Goal: Task Accomplishment & Management: Use online tool/utility

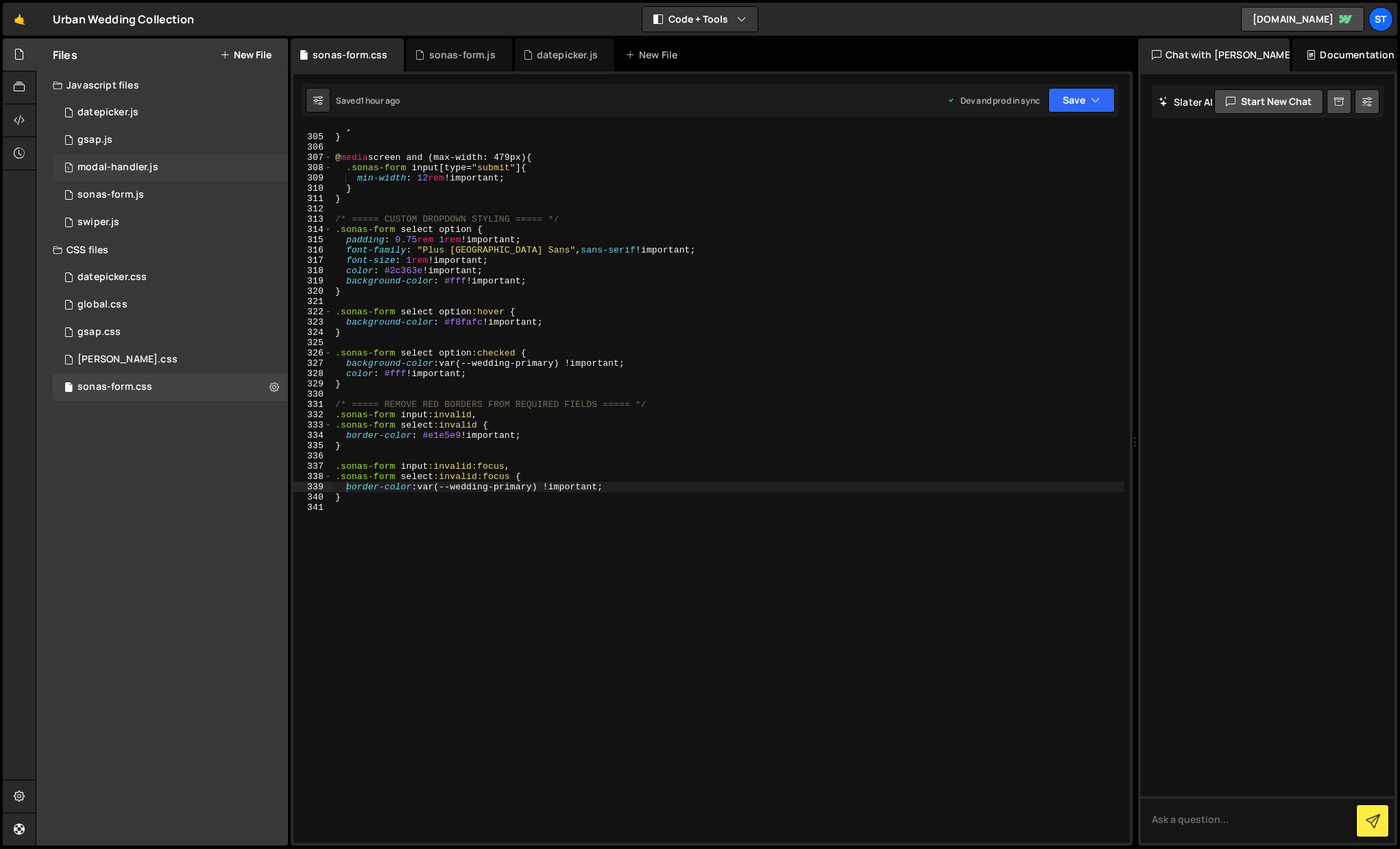
scroll to position [3146, 0]
click at [107, 192] on div "sonas-form.js" at bounding box center [110, 195] width 67 height 12
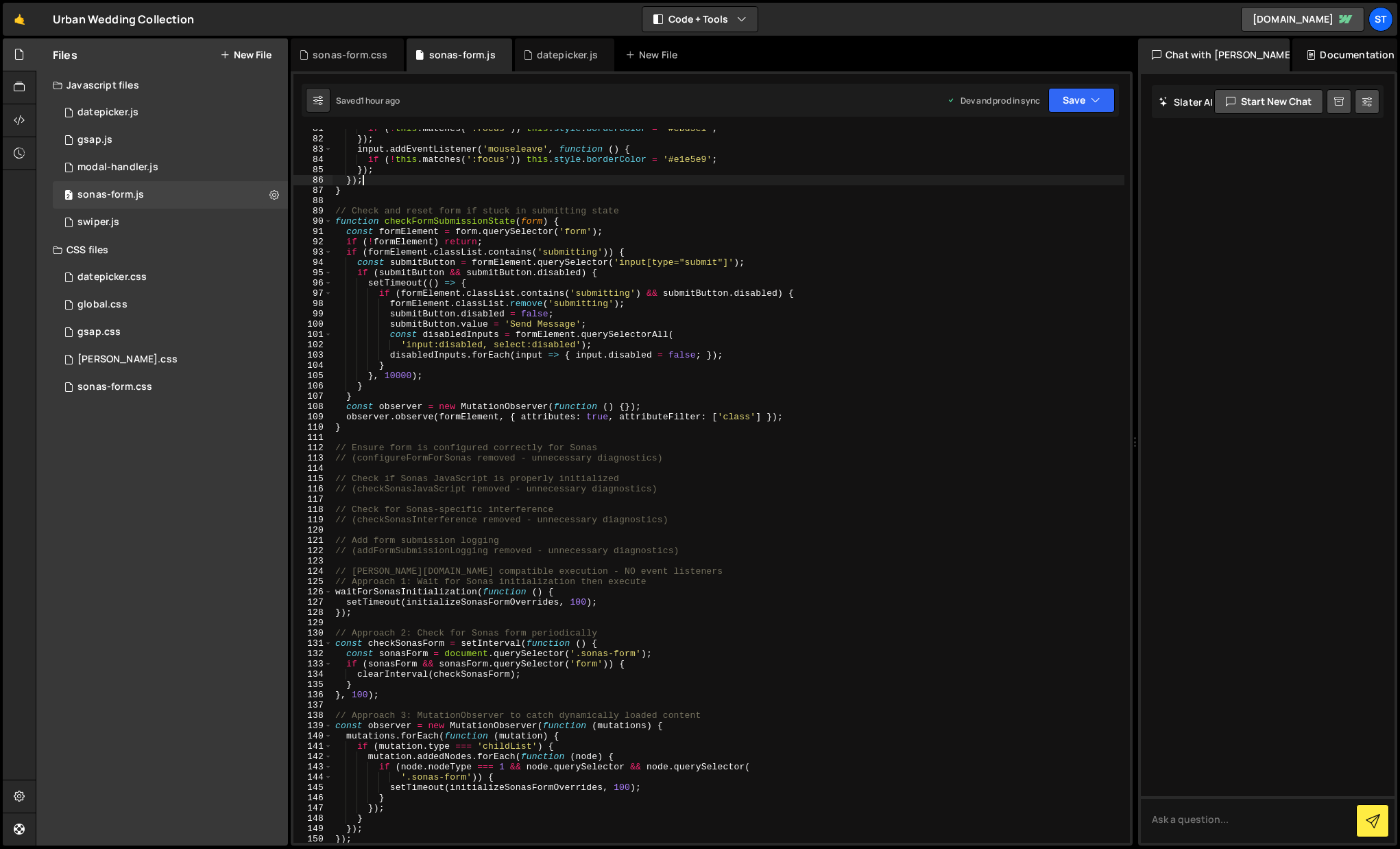
click at [433, 179] on div "if ( ! this . matches ( ':focus' )) this . style . borderColor = '#cbd5e1' ; })…" at bounding box center [728, 490] width 792 height 734
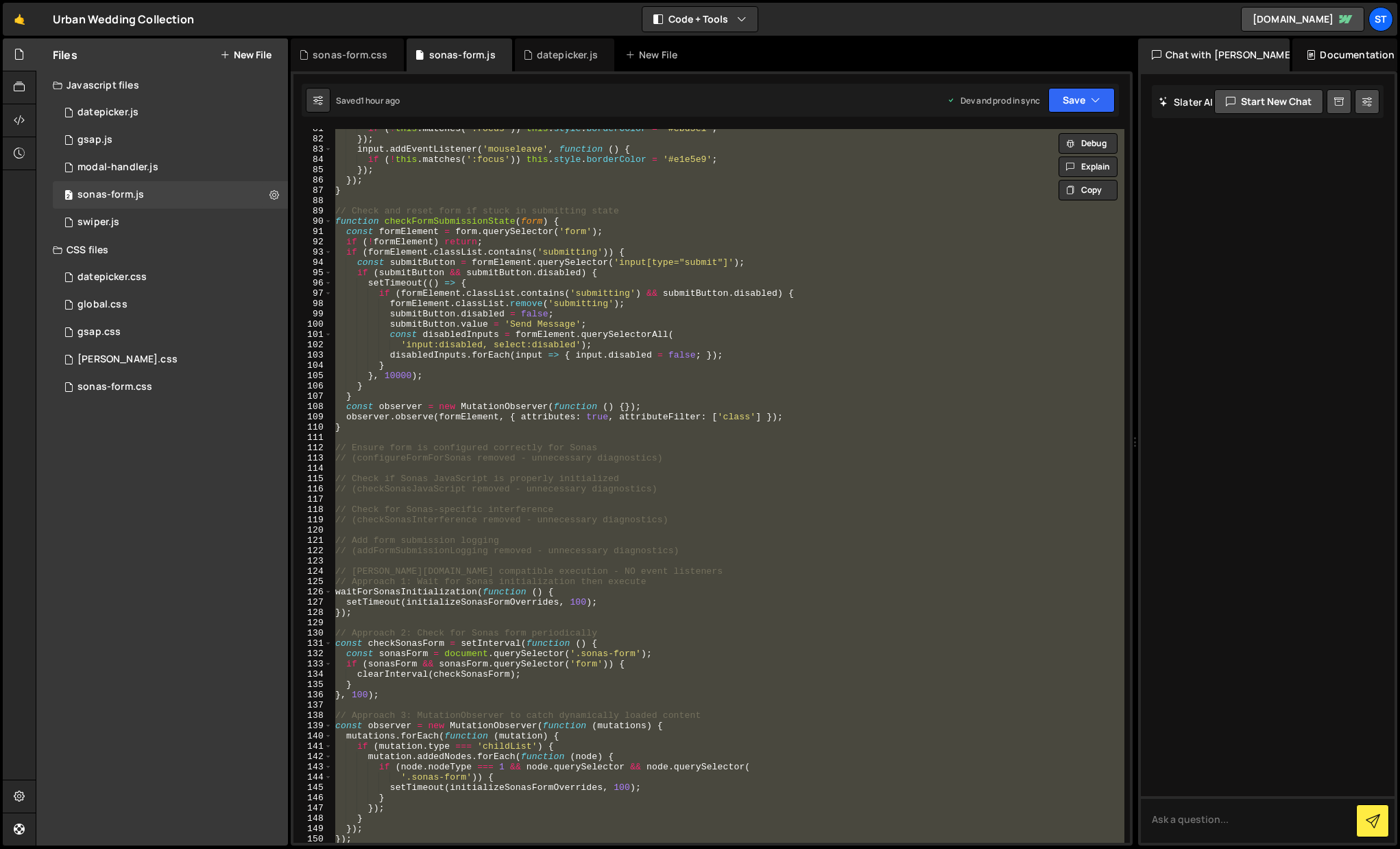
paste textarea
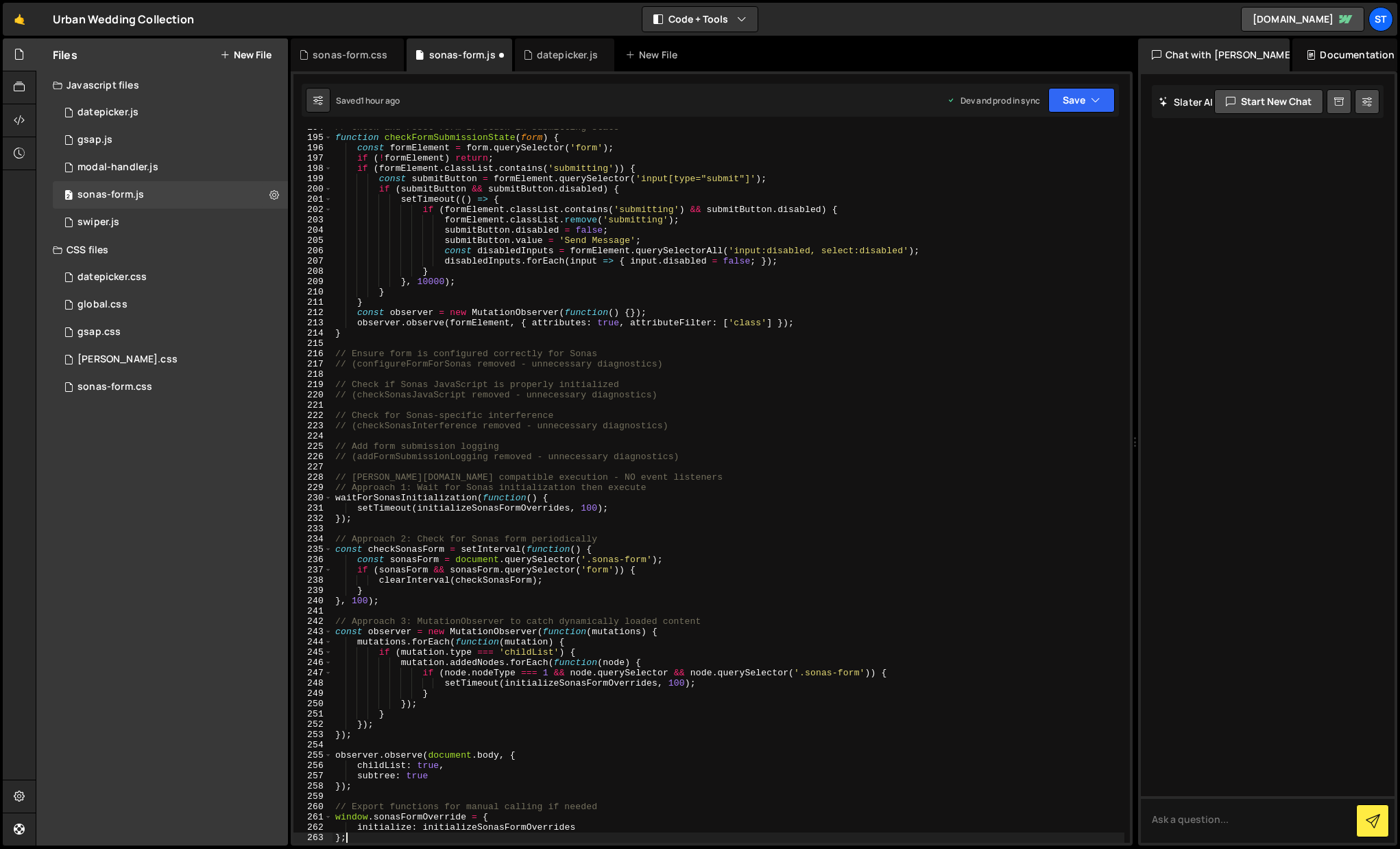
type textarea "});"
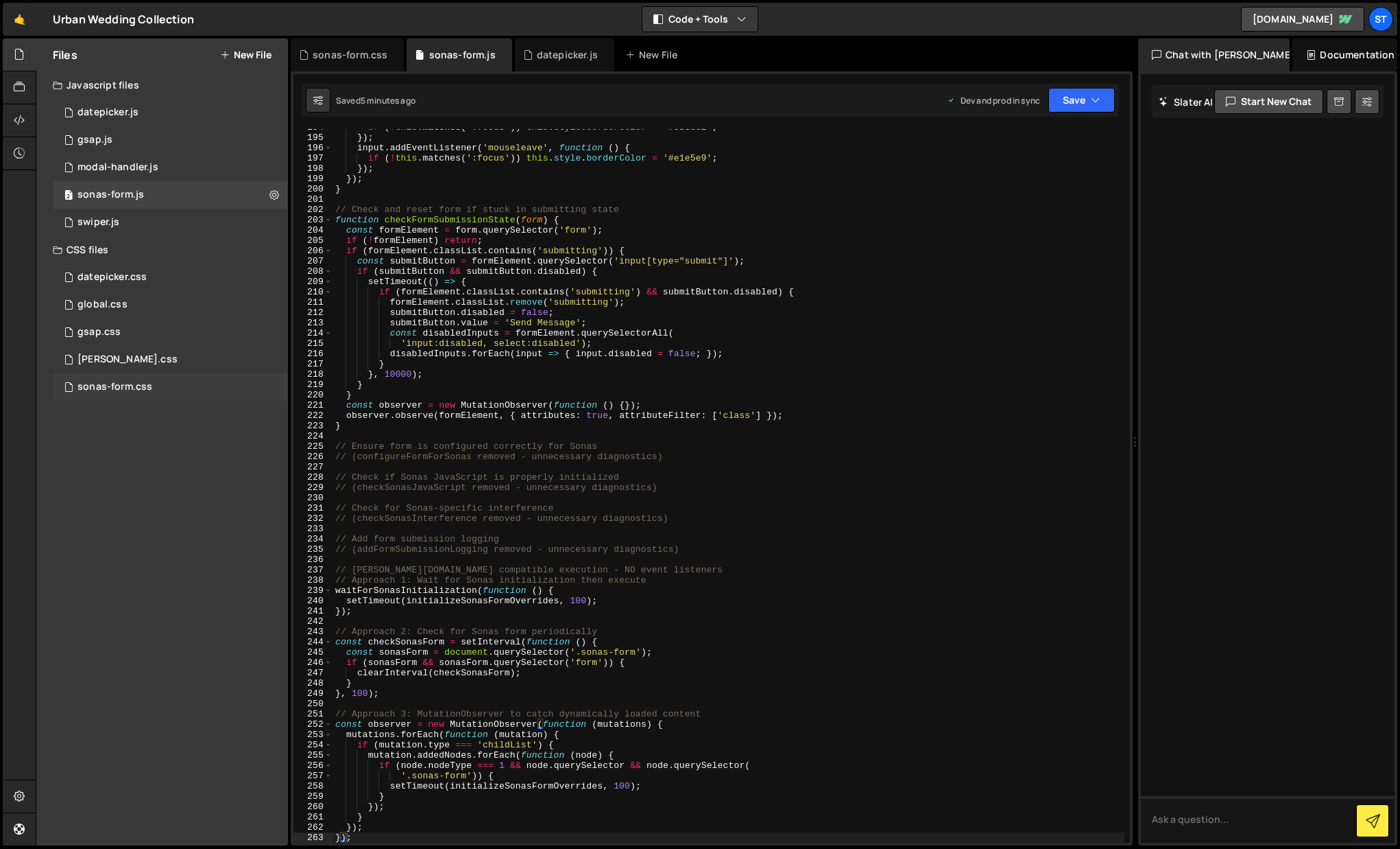
click at [118, 385] on div "sonas-form.css" at bounding box center [115, 387] width 75 height 12
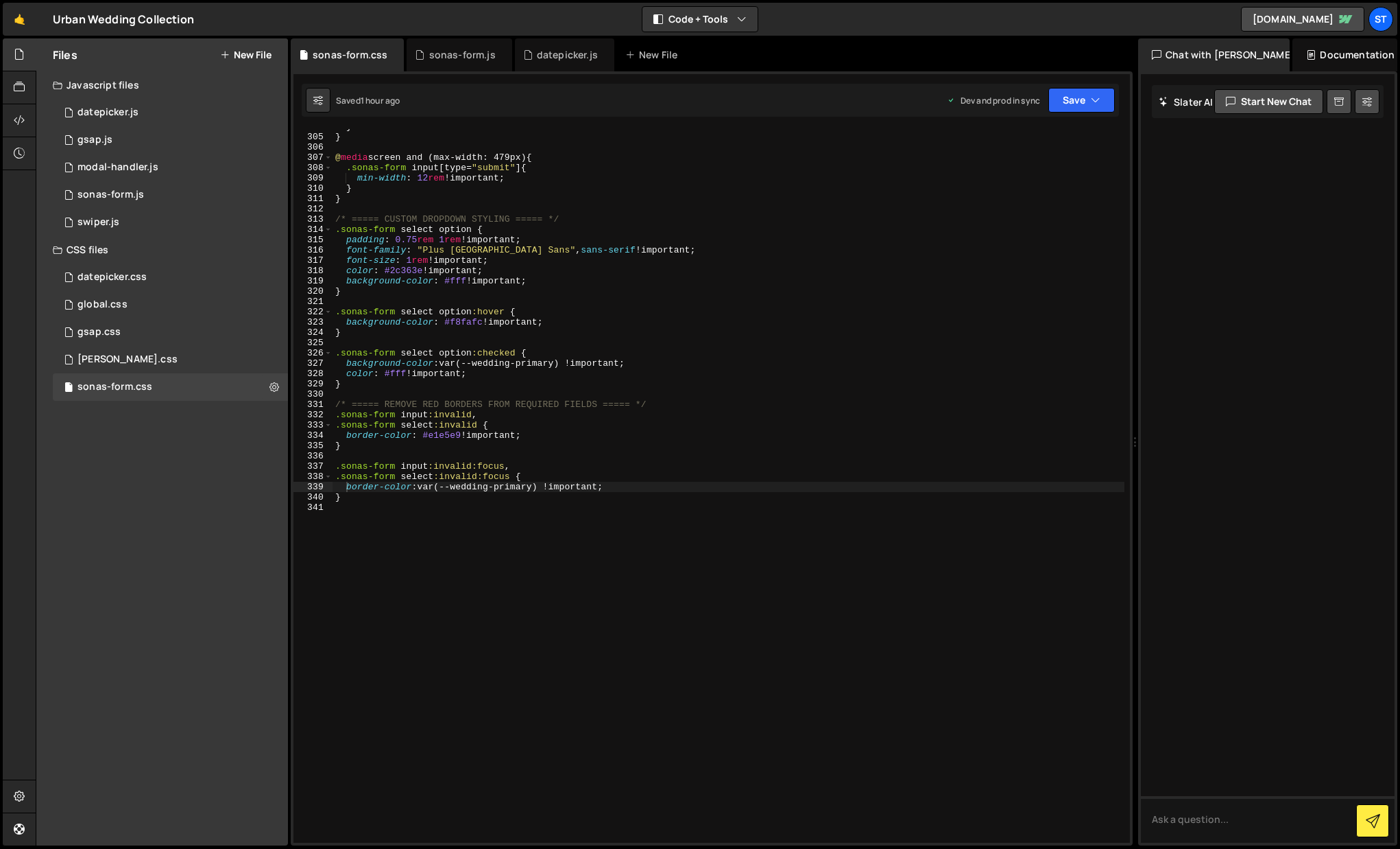
click at [451, 247] on div "} } @ media screen and (max-width: 479px) { .sonas-form input [ type = " submit…" at bounding box center [728, 488] width 792 height 734
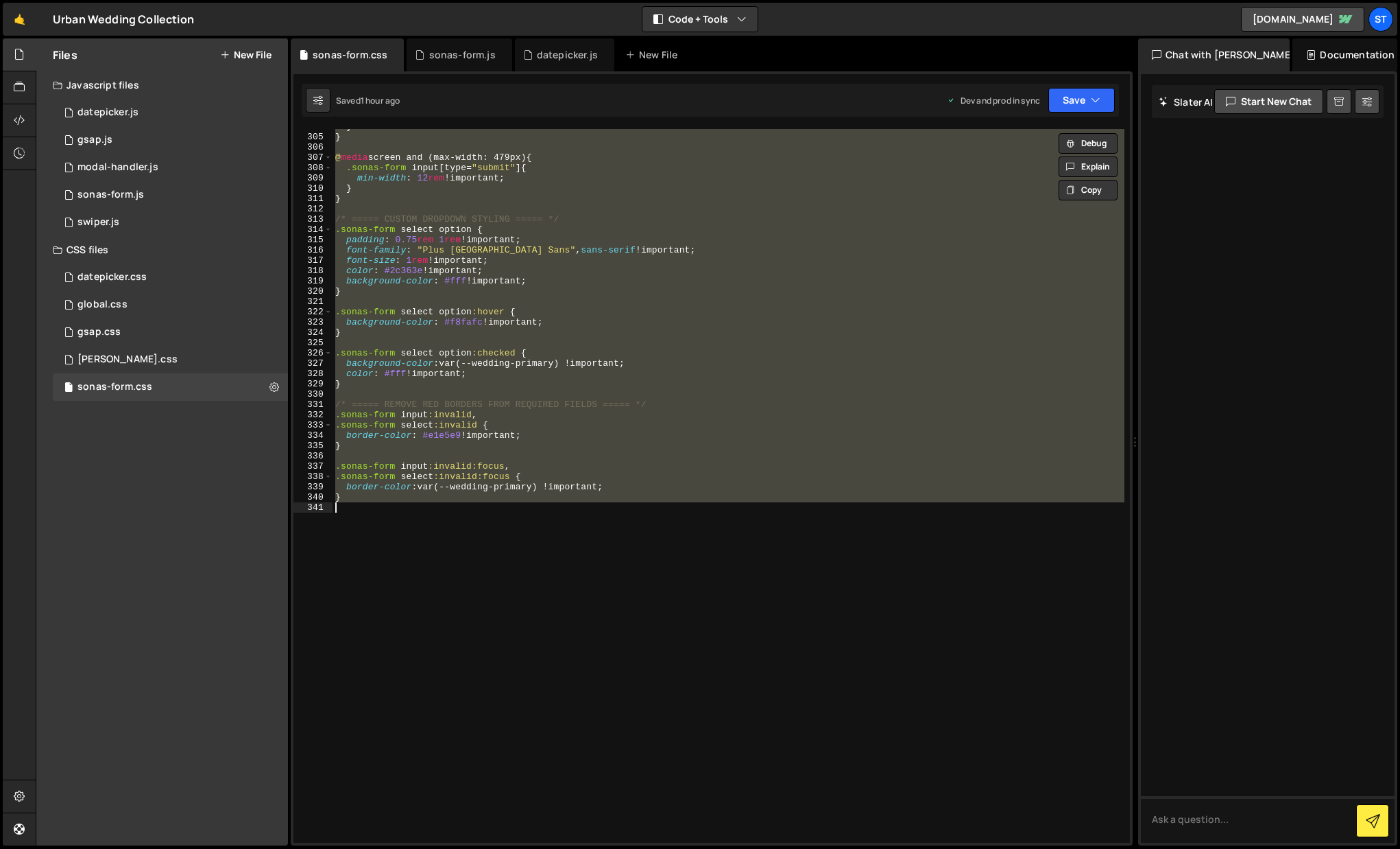
paste textarea
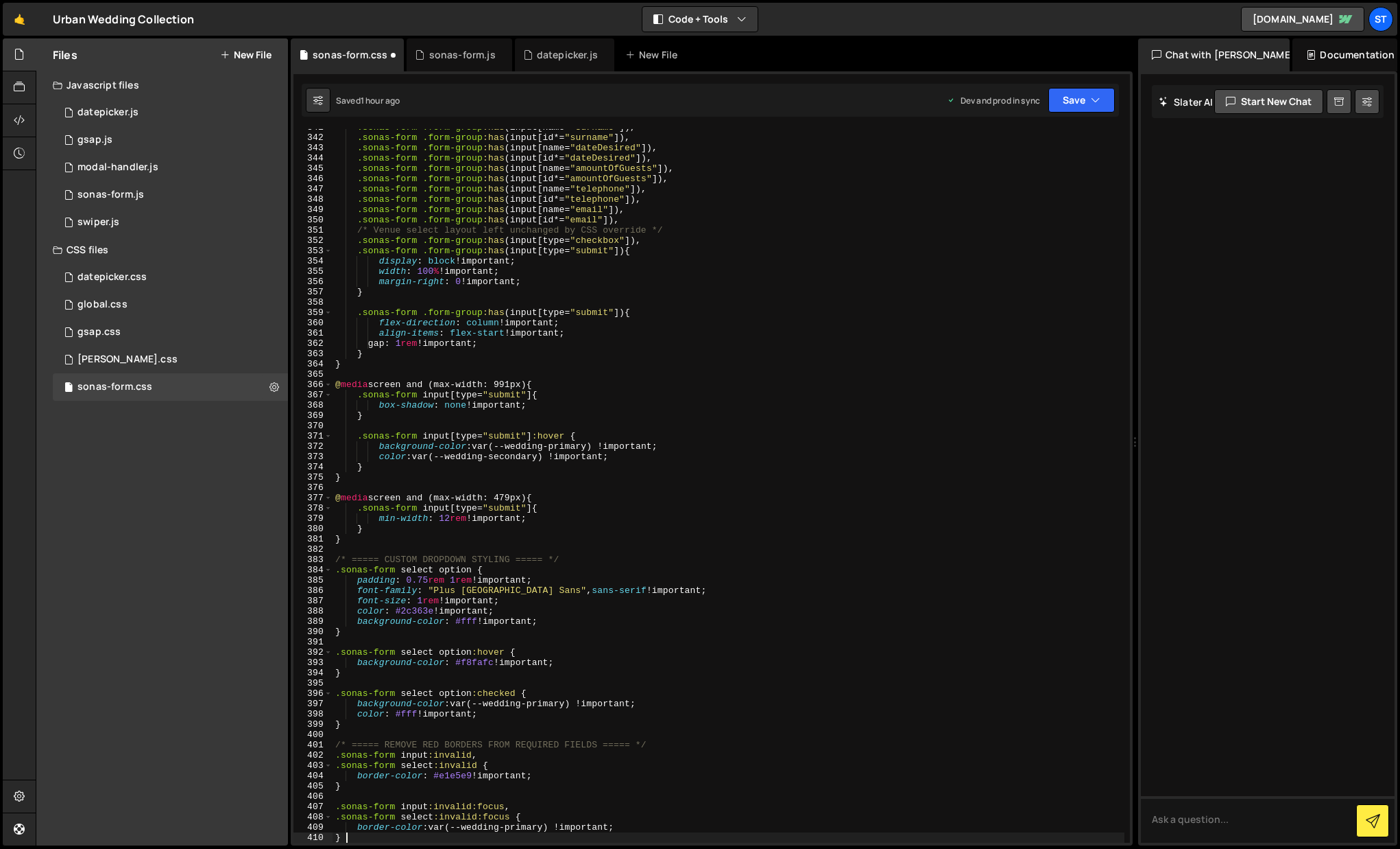
scroll to position [3526, 0]
type textarea "}"
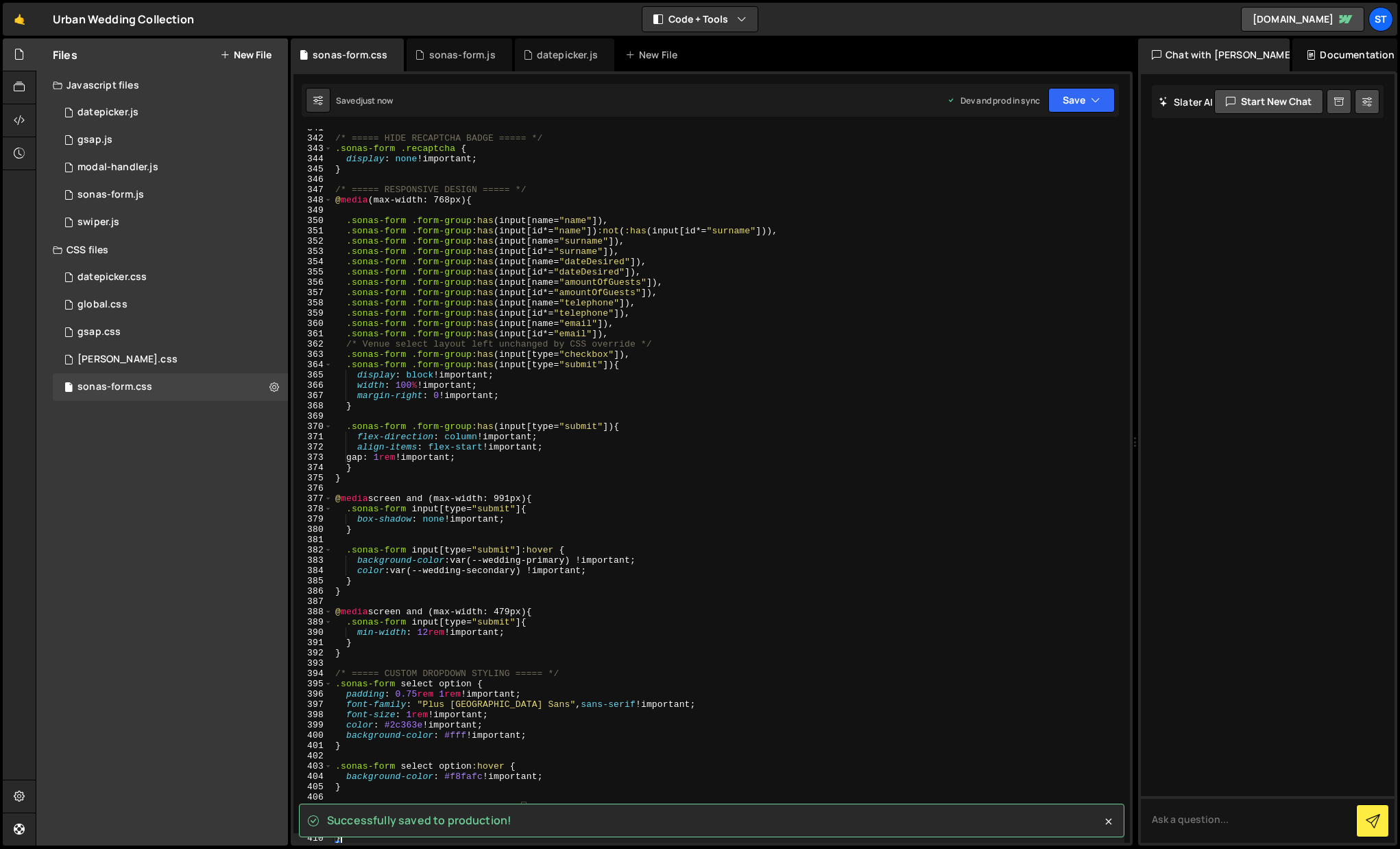
scroll to position [3525, 0]
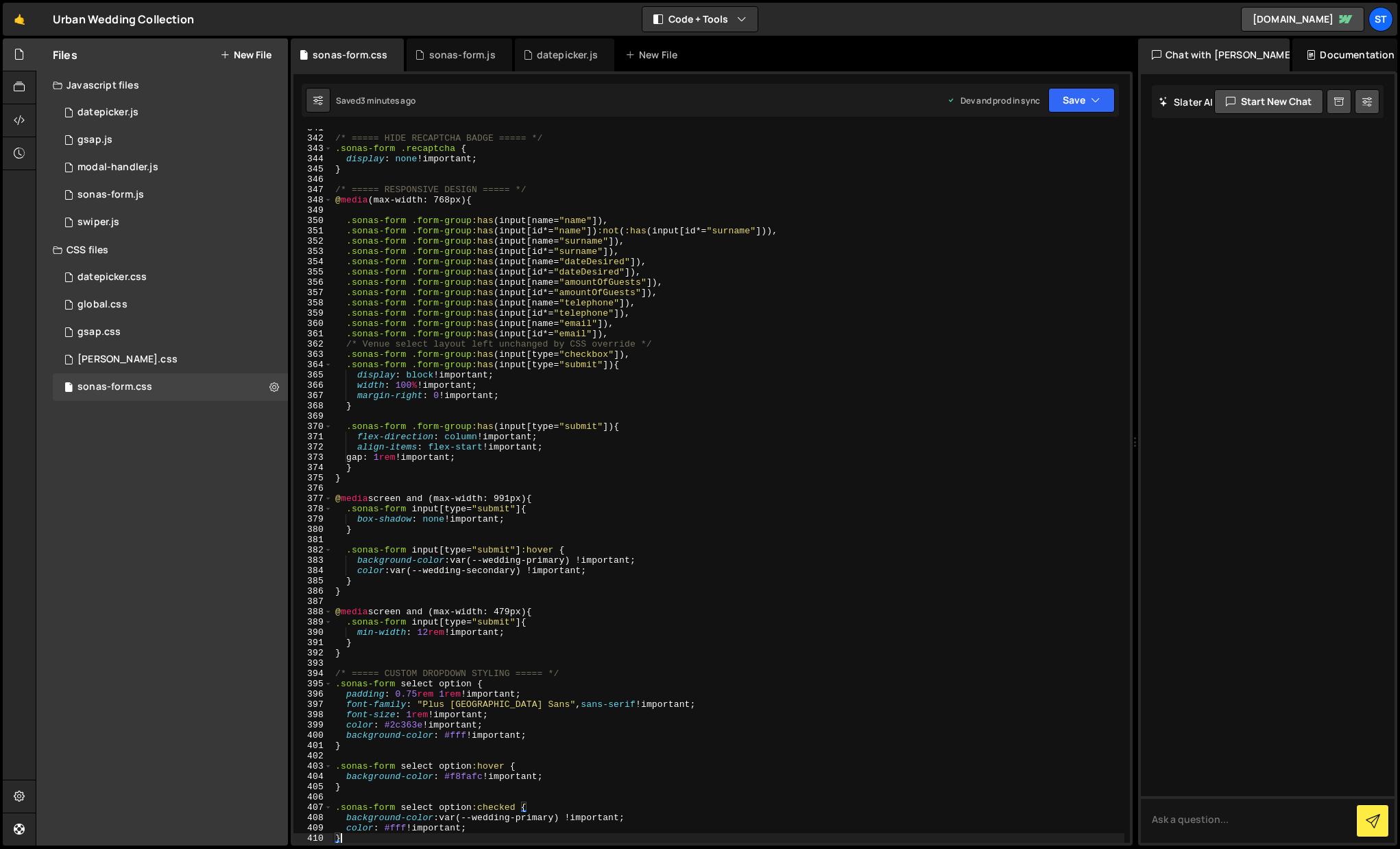
click at [485, 179] on div "/* ===== HIDE RECAPTCHA BADGE ===== */ .sonas-form .recaptcha { display : none …" at bounding box center [728, 490] width 792 height 734
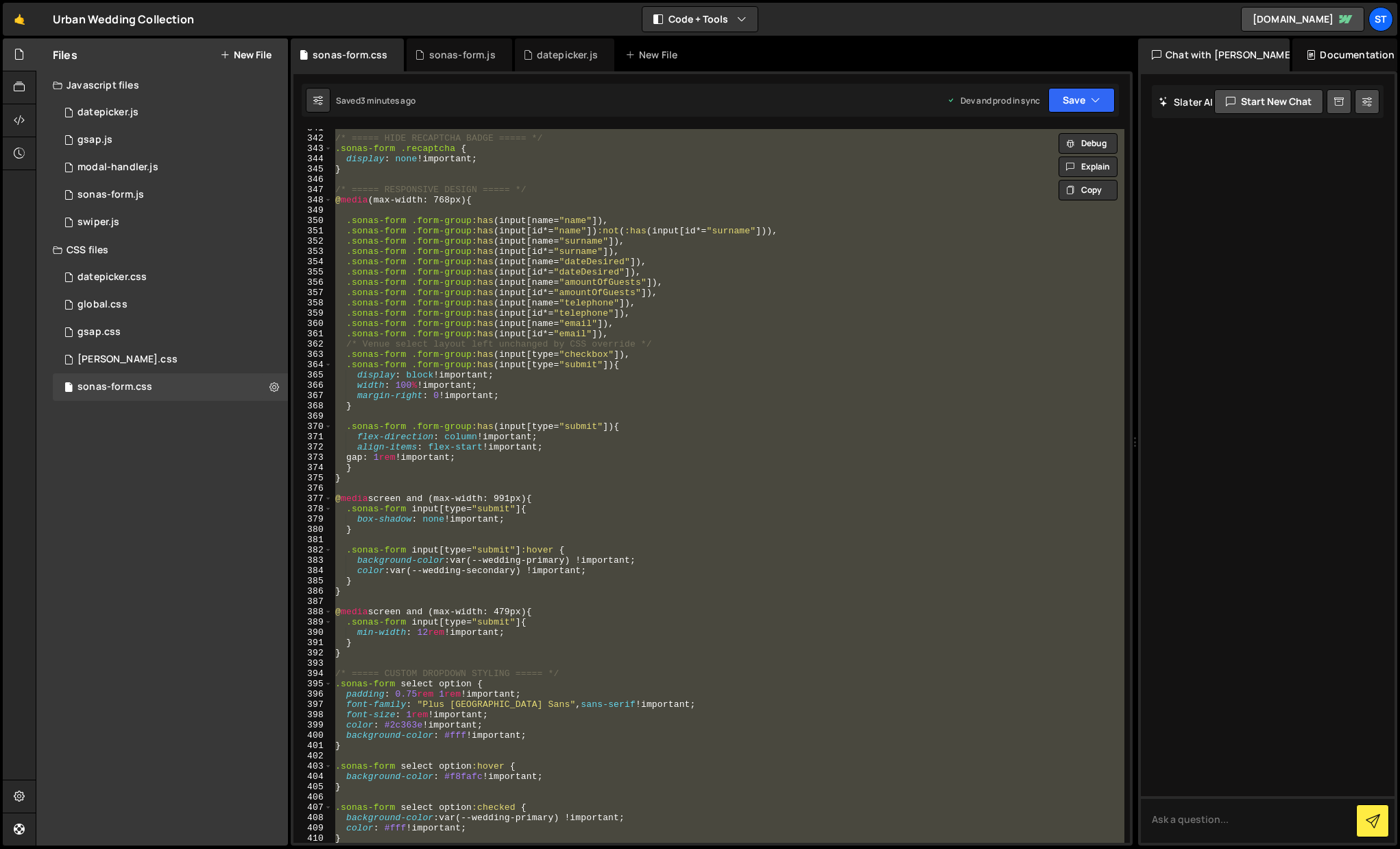
paste textarea
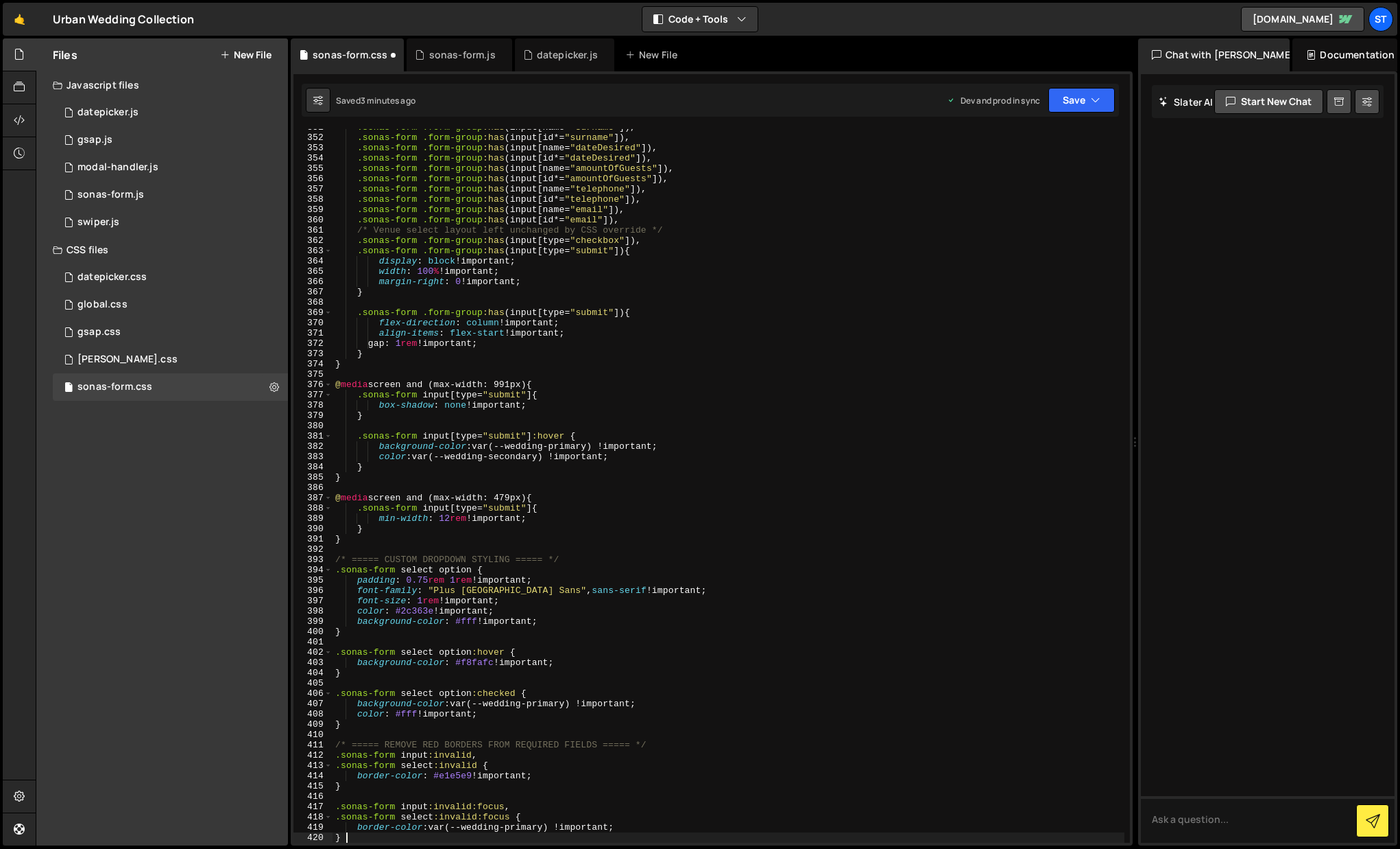
scroll to position [3629, 0]
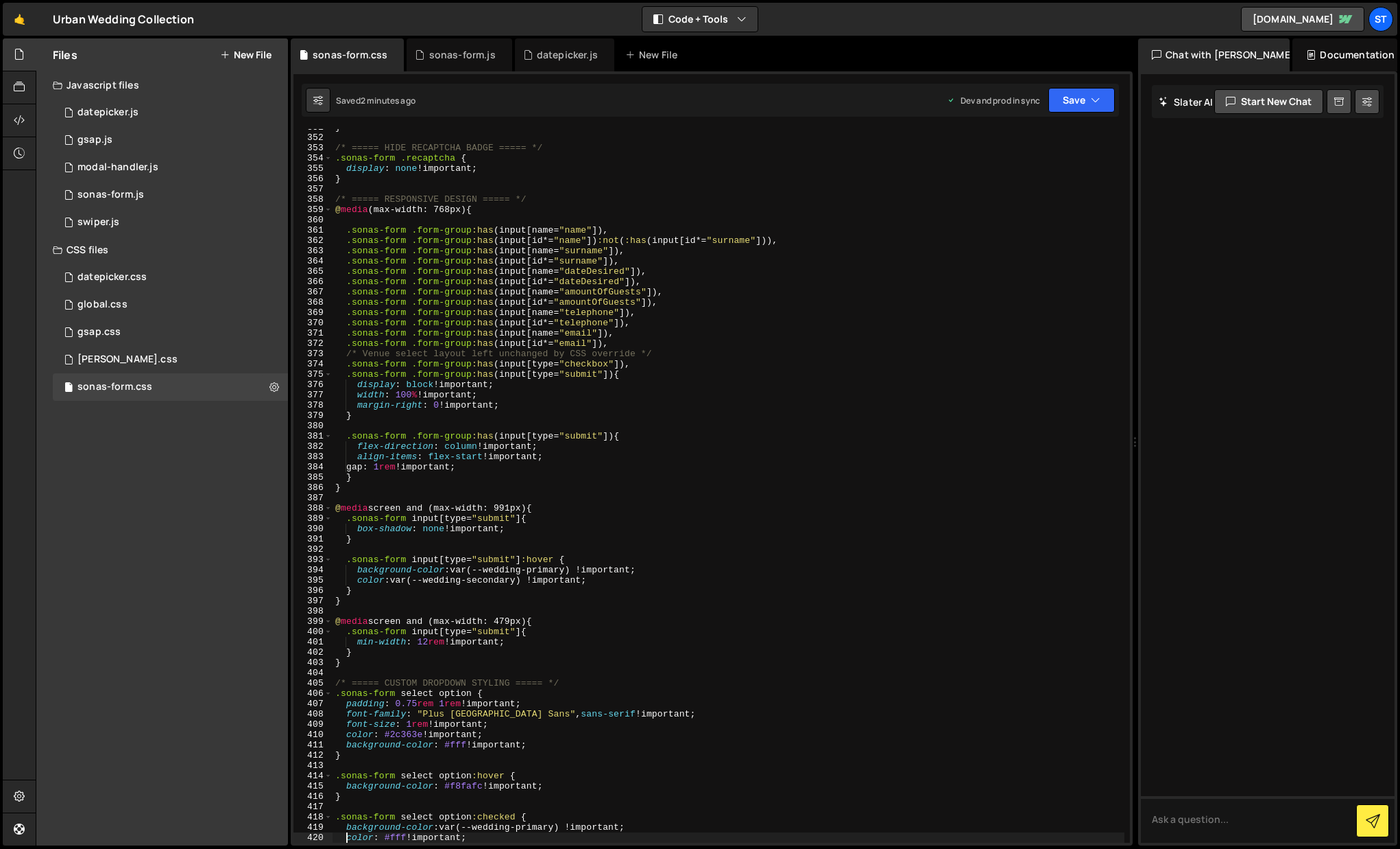
click at [469, 369] on div "} /* ===== HIDE RECAPTCHA BADGE ===== */ .sonas-form .recaptcha { display : non…" at bounding box center [728, 489] width 792 height 734
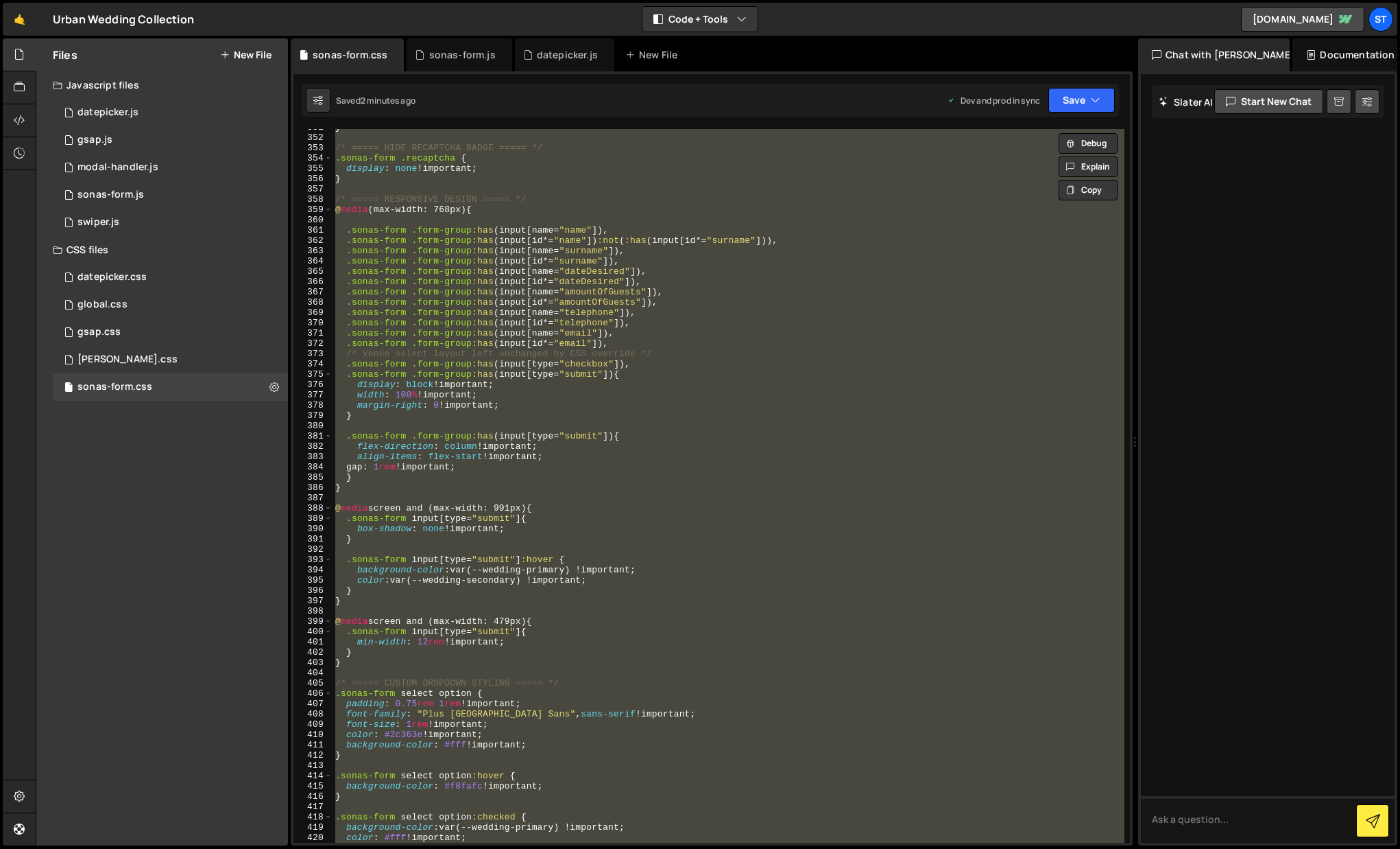
paste textarea
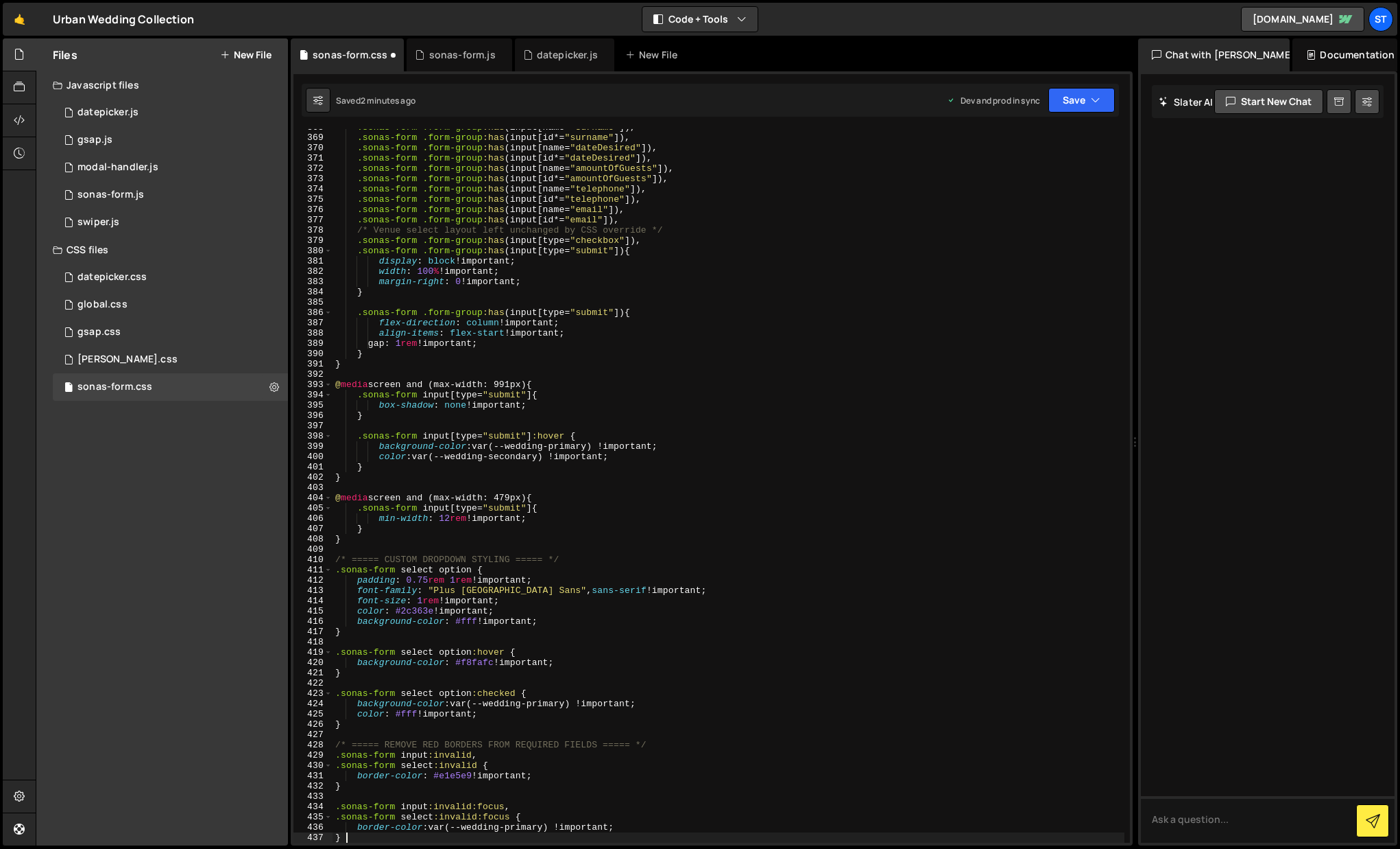
type textarea "color: #fff !important;"
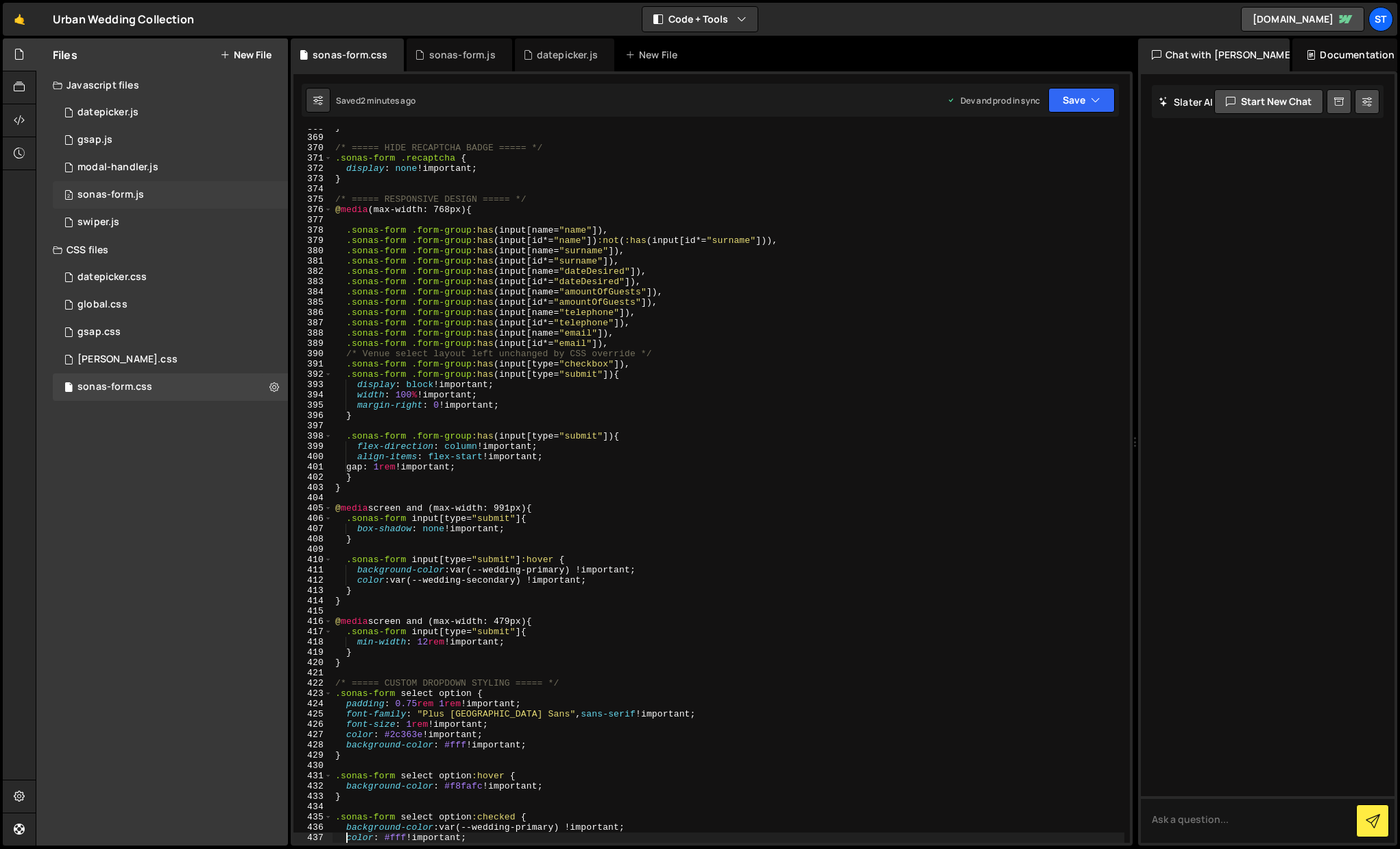
click at [111, 193] on div "sonas-form.js" at bounding box center [110, 195] width 67 height 12
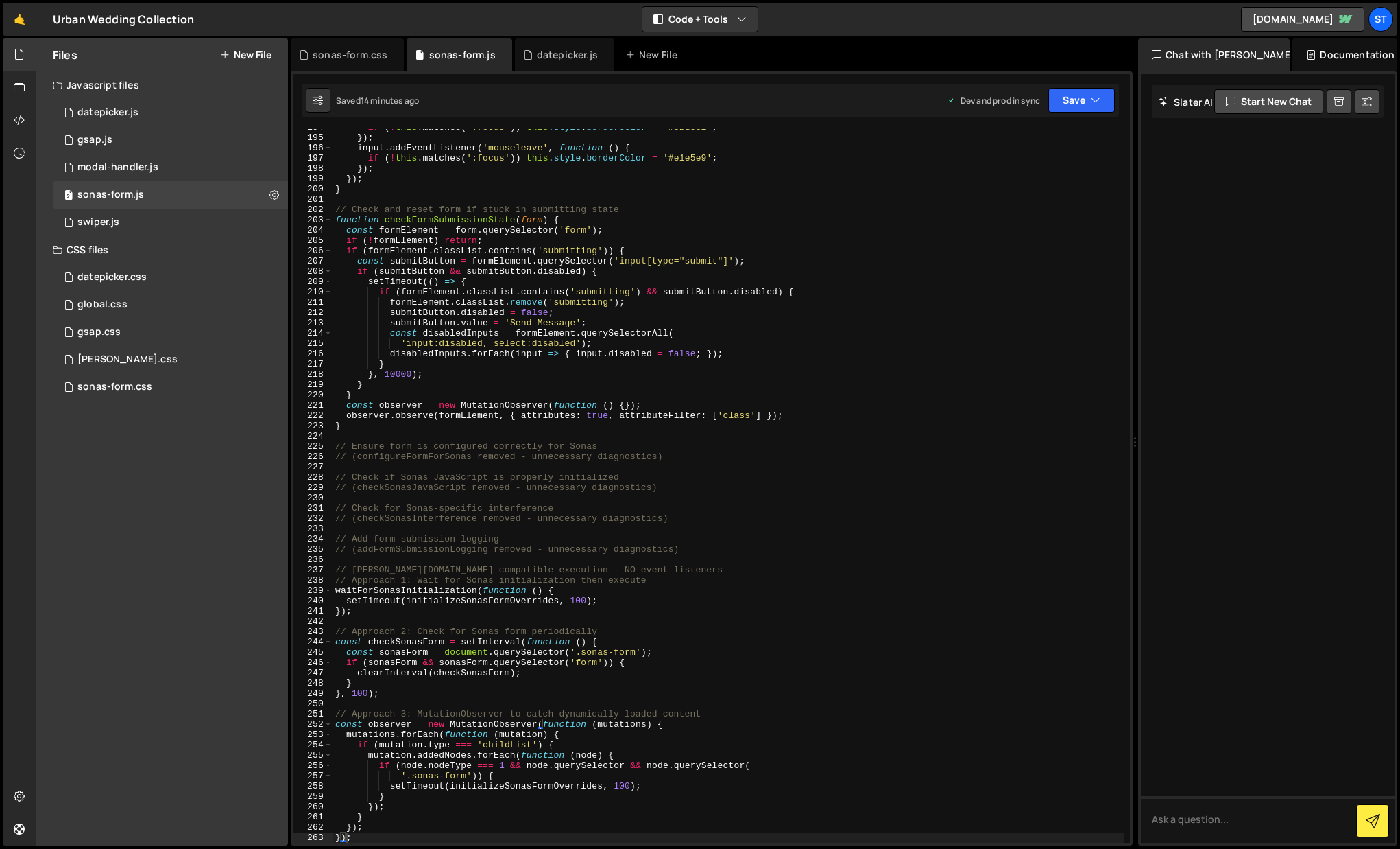
click at [544, 193] on div "if ( ! this . matches ( ':focus' )) this . style . borderColor = '#cbd5e1' ; })…" at bounding box center [728, 489] width 792 height 734
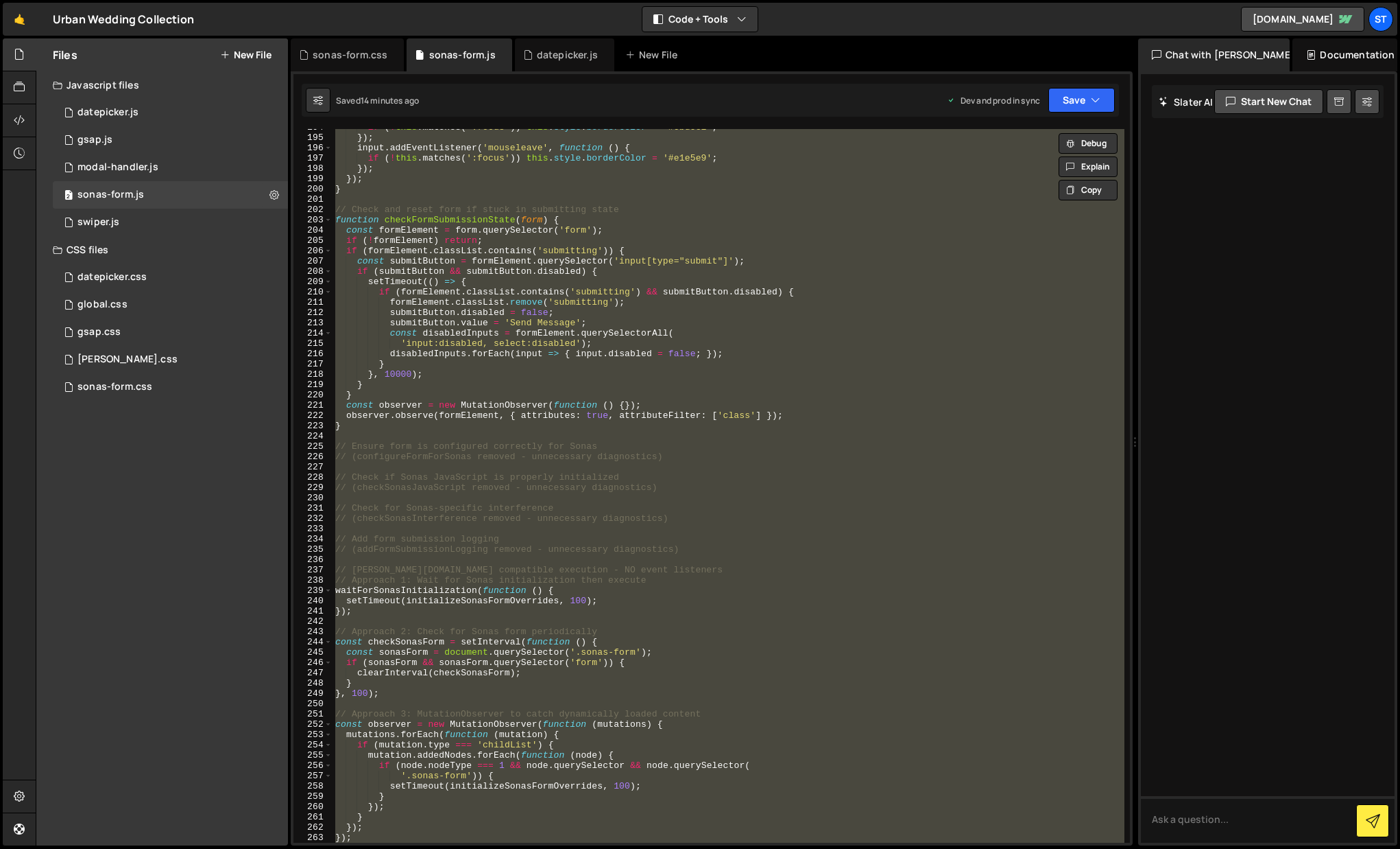
paste textarea
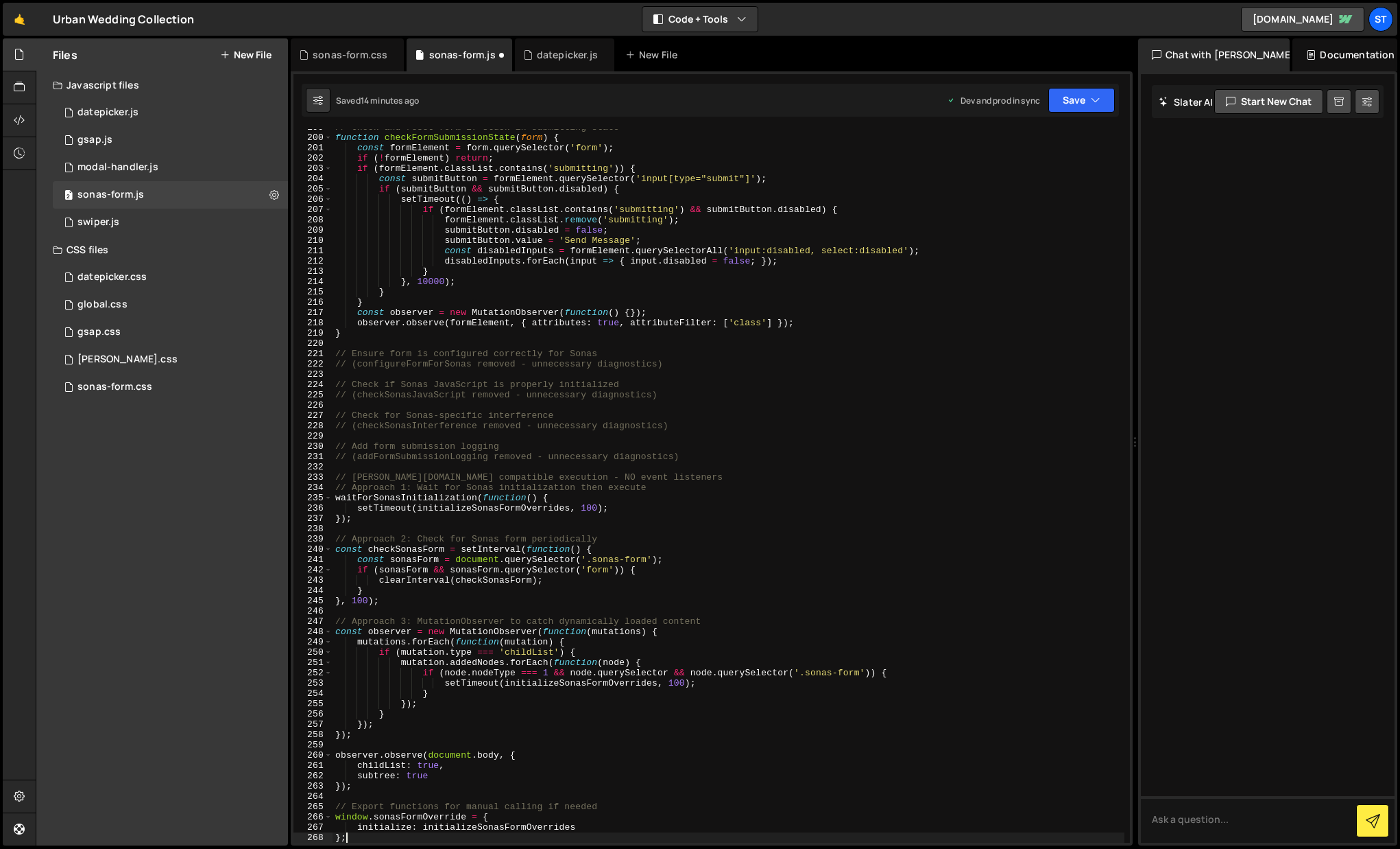
type textarea "});"
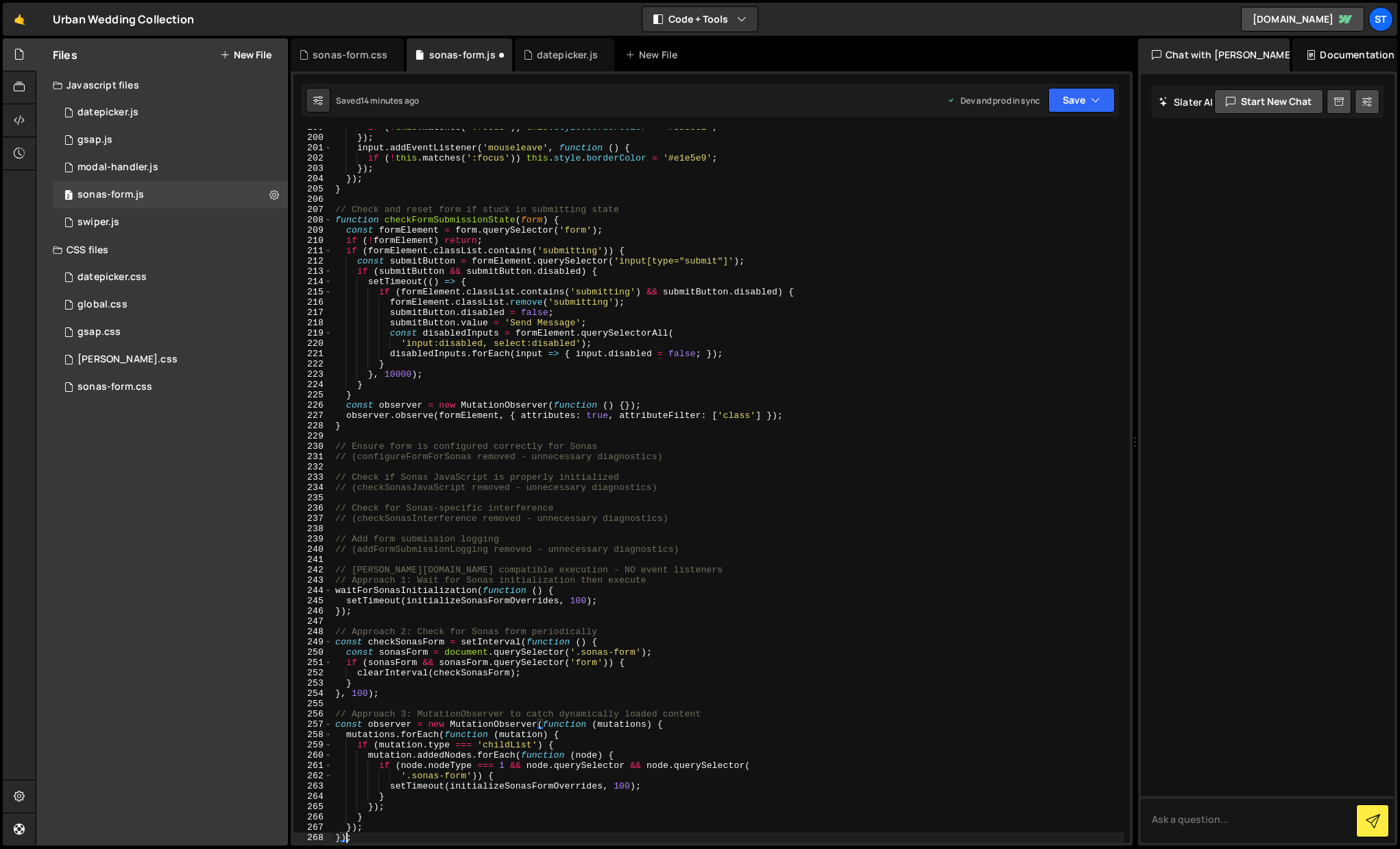
scroll to position [2044, 0]
click at [93, 390] on div "sonas-form.css" at bounding box center [115, 387] width 75 height 12
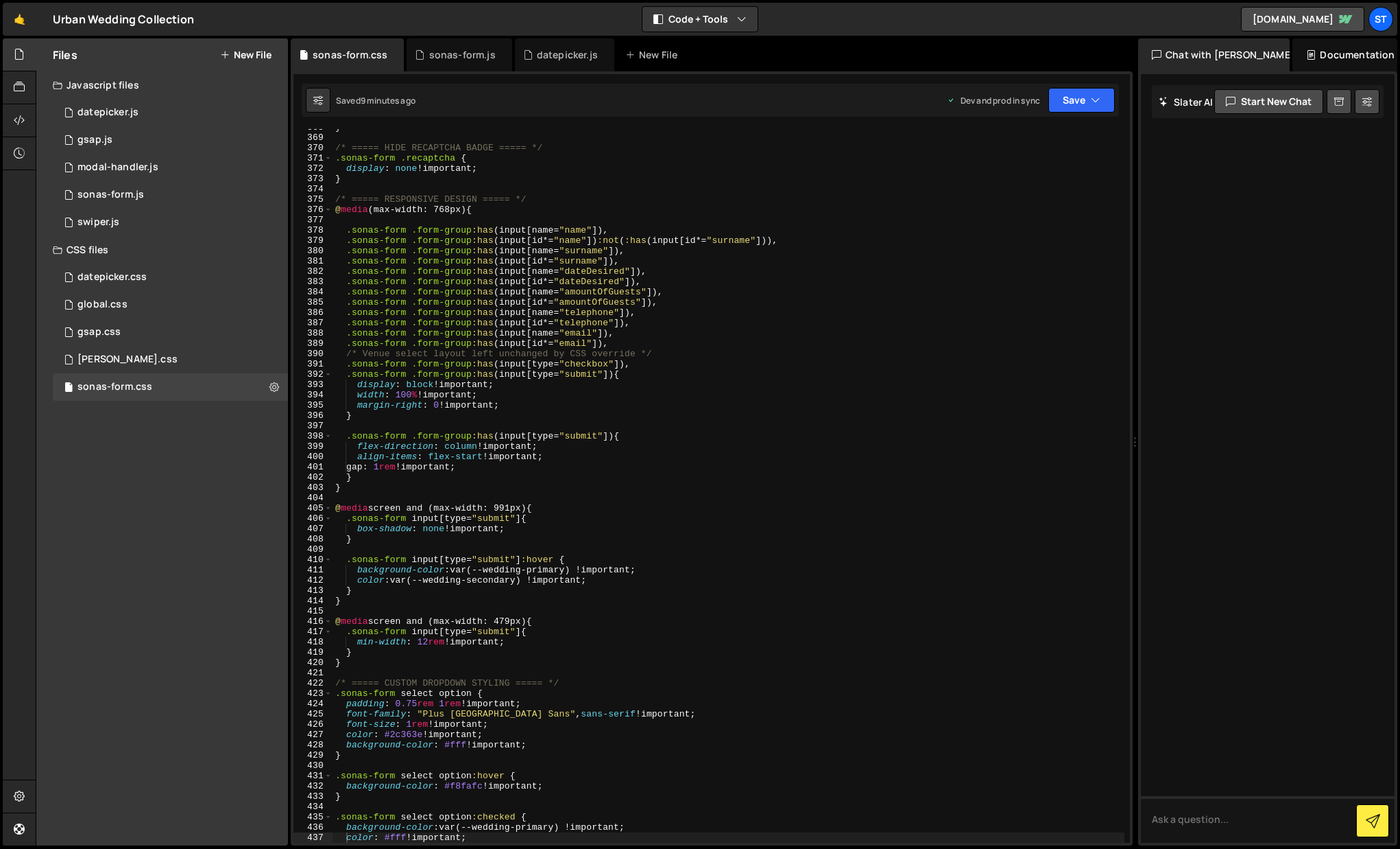
click at [563, 265] on div "} /* ===== HIDE RECAPTCHA BADGE ===== */ .sonas-form .recaptcha { display : non…" at bounding box center [728, 489] width 792 height 734
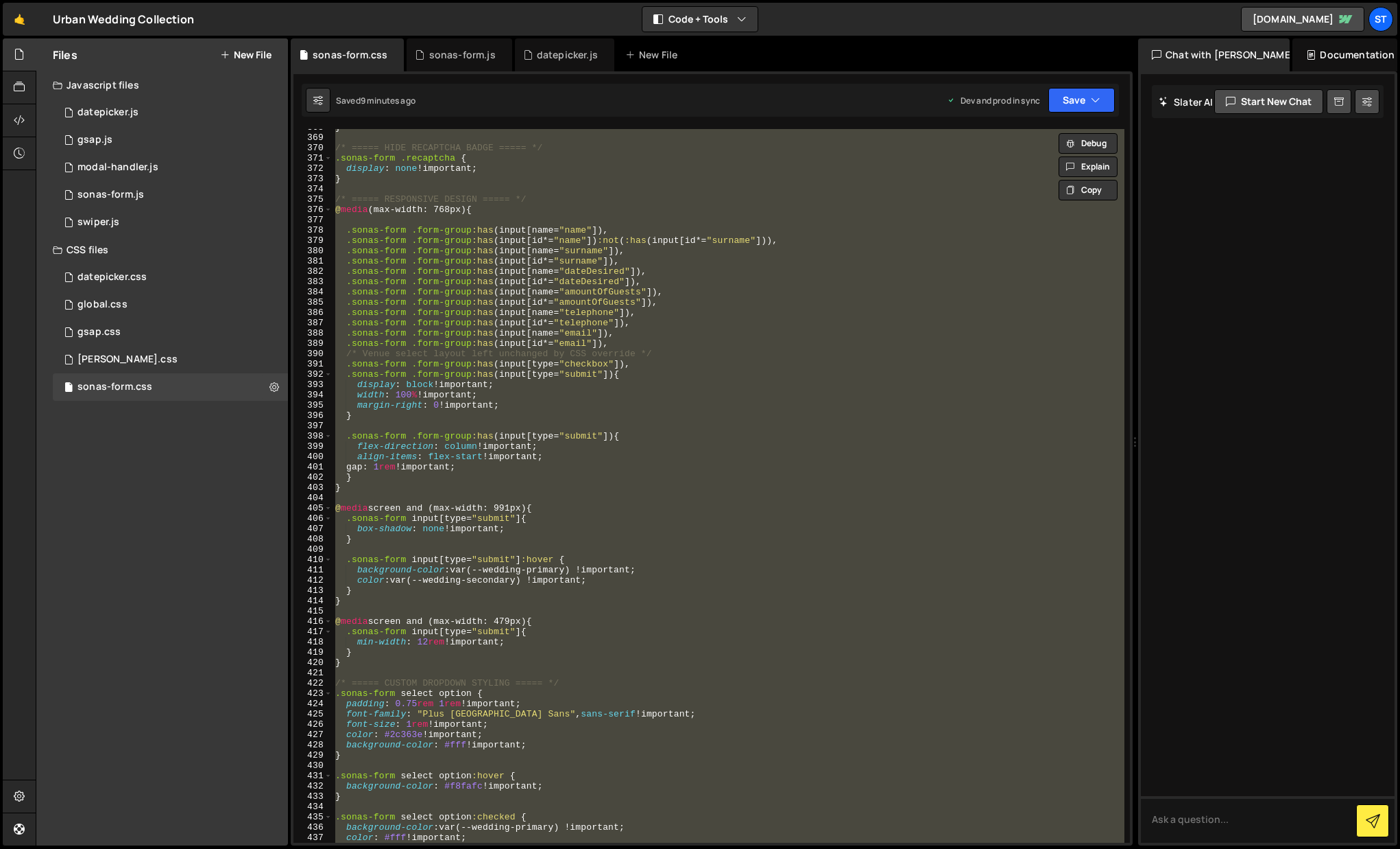
paste textarea
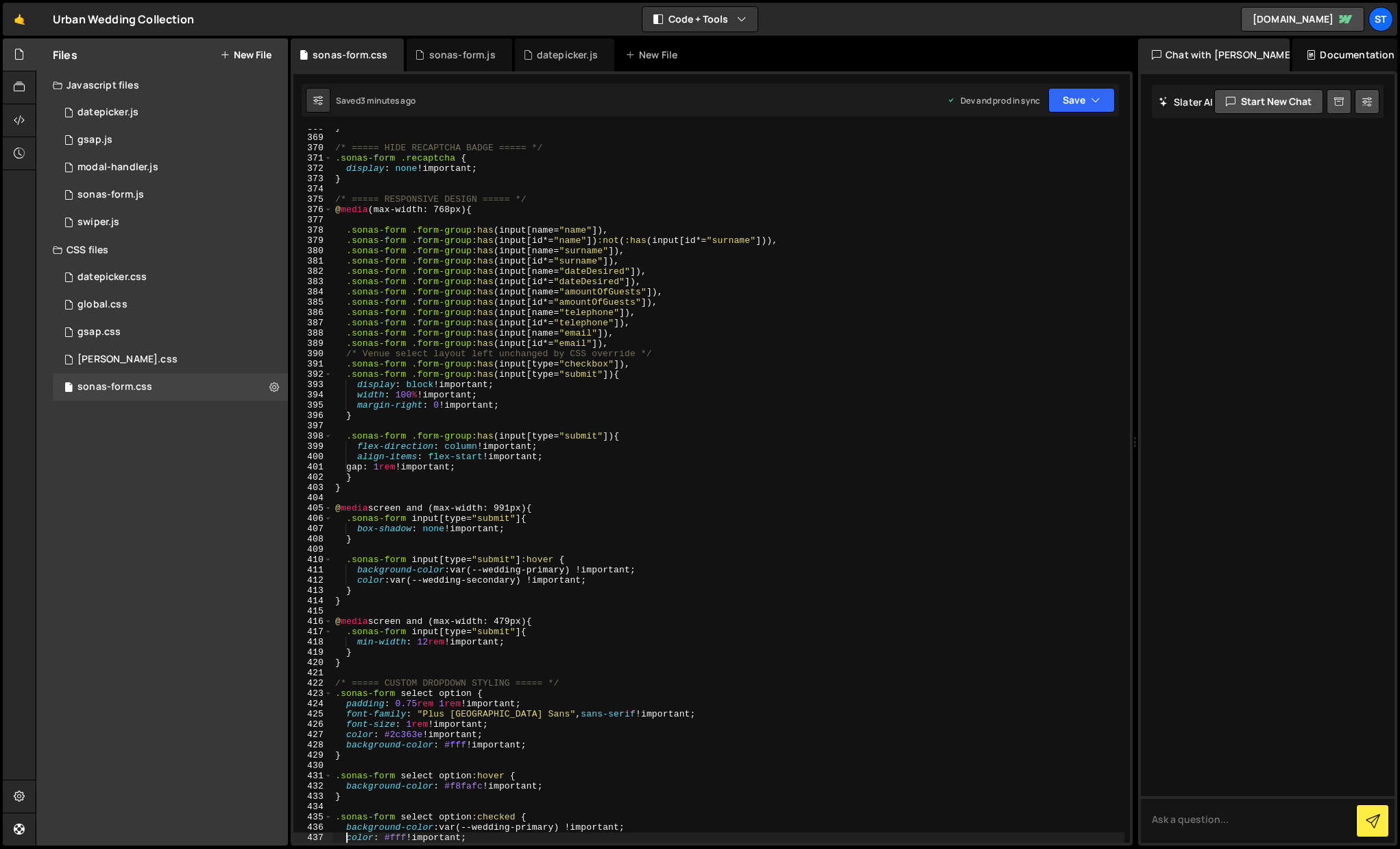
click at [684, 342] on div "} /* ===== HIDE RECAPTCHA BADGE ===== */ .sonas-form .recaptcha { display : non…" at bounding box center [728, 489] width 792 height 734
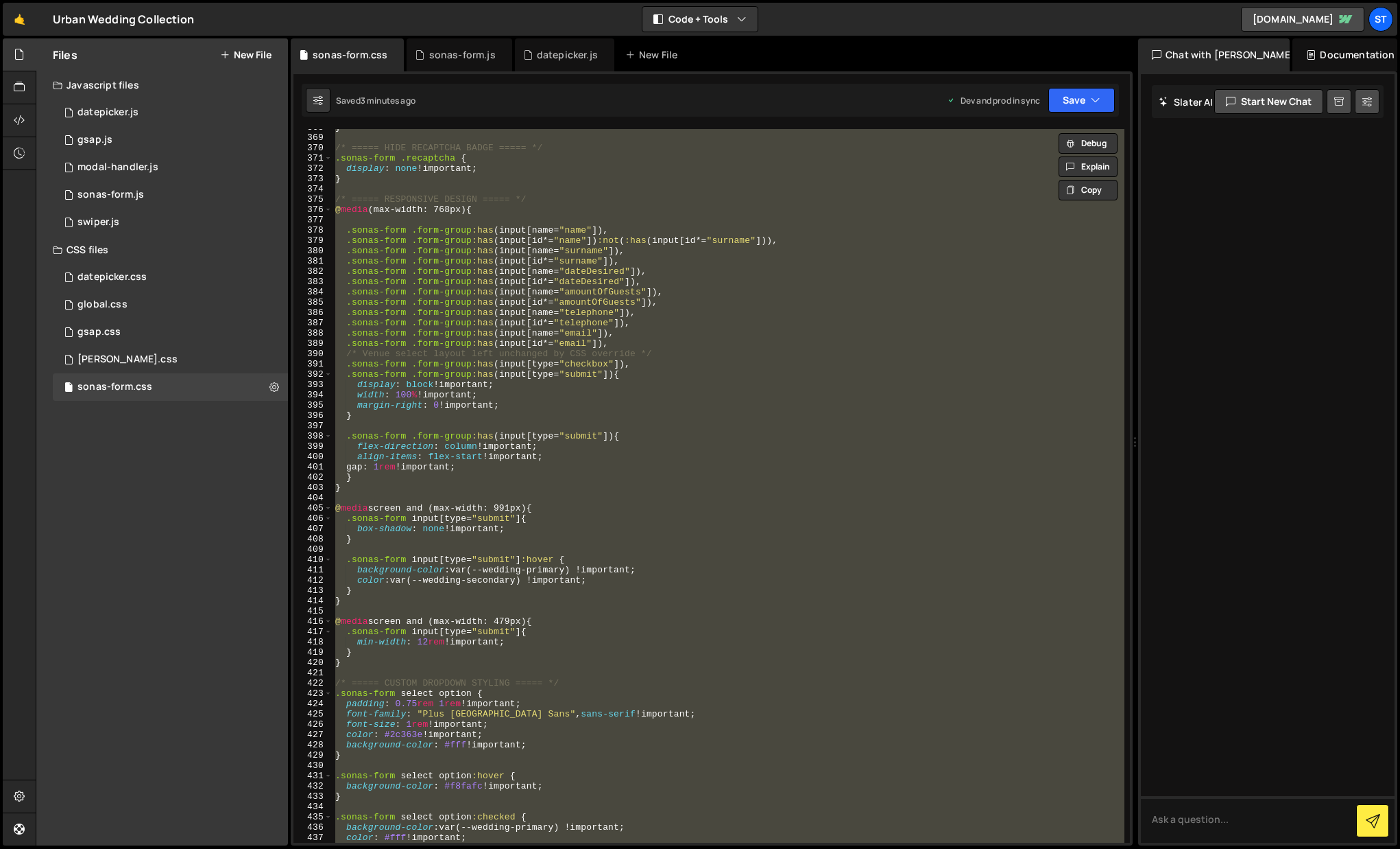
paste textarea
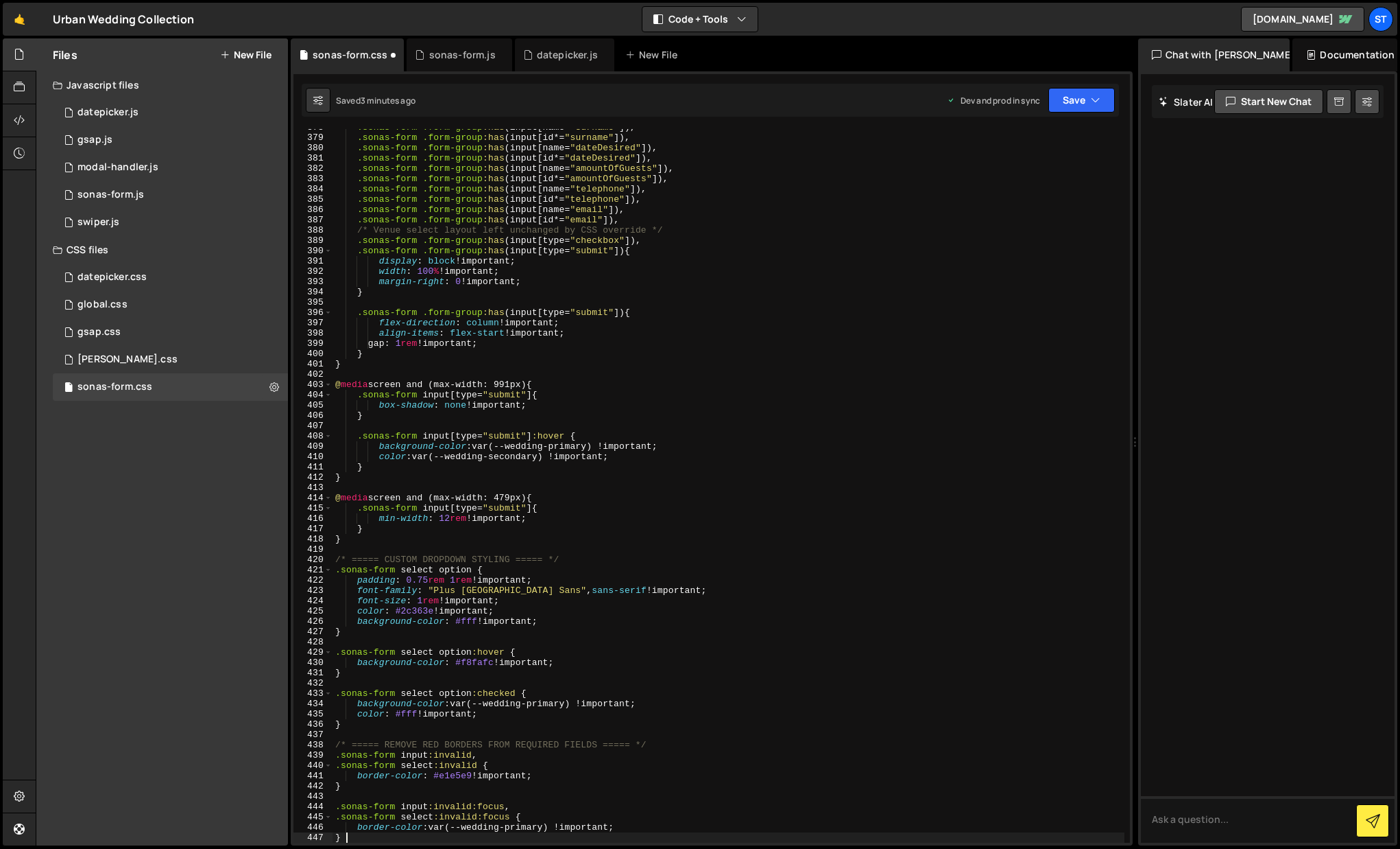
scroll to position [3907, 0]
type textarea "background-color: var(--wedding-primary) !important;"
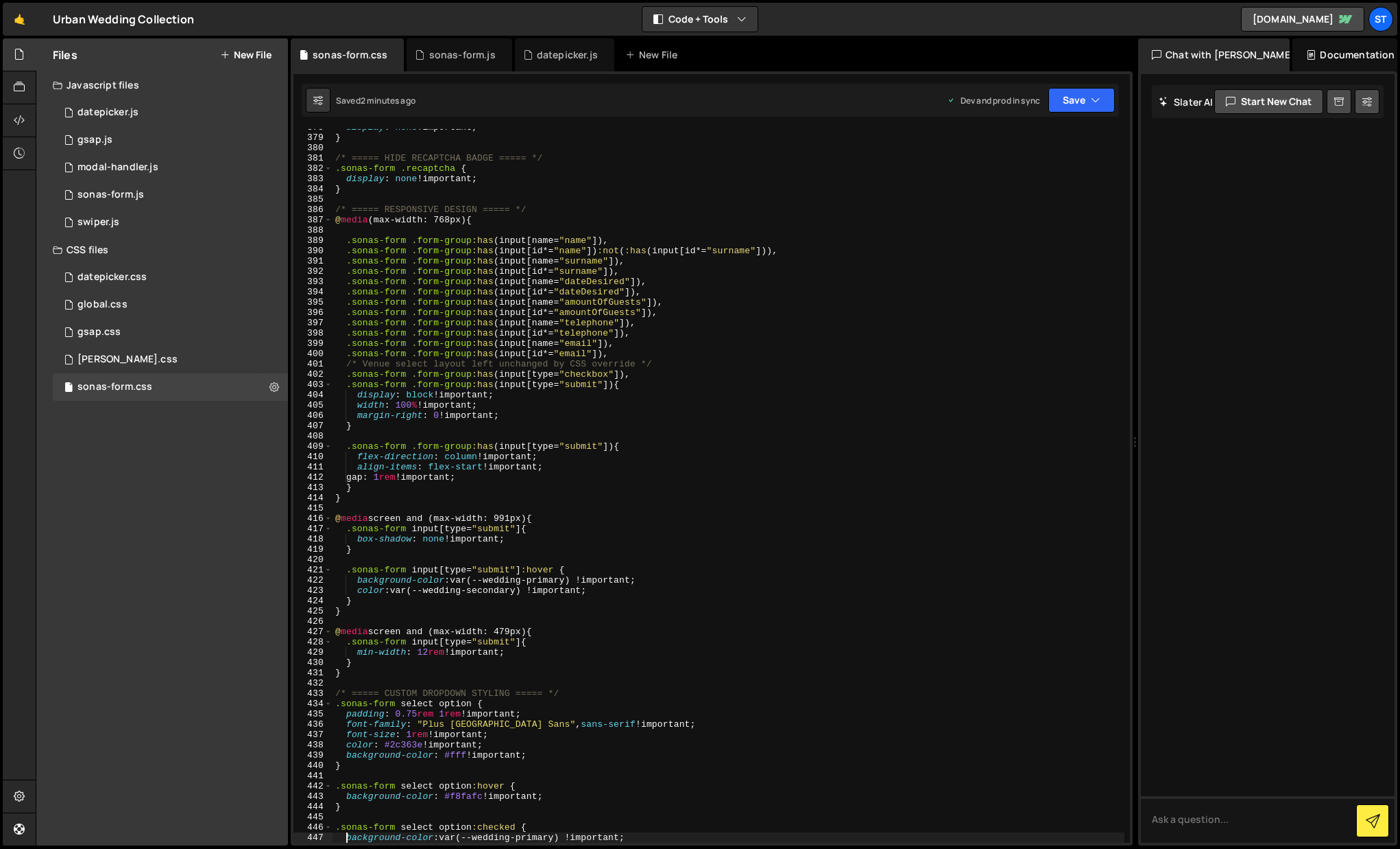
click at [613, 230] on div "display : none !important ; } /* ===== HIDE RECAPTCHA BADGE ===== */ .sonas-for…" at bounding box center [728, 489] width 792 height 734
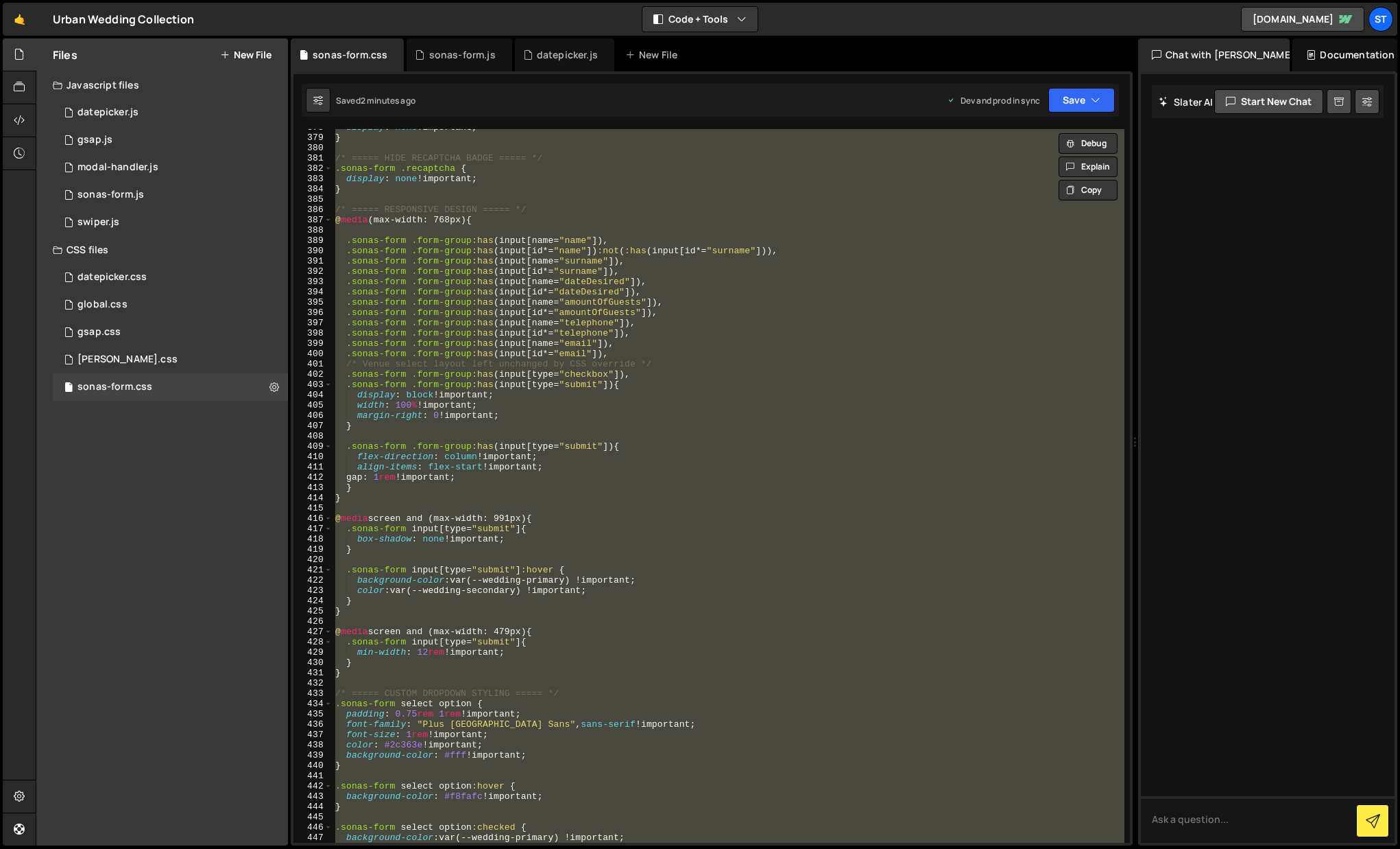
paste textarea
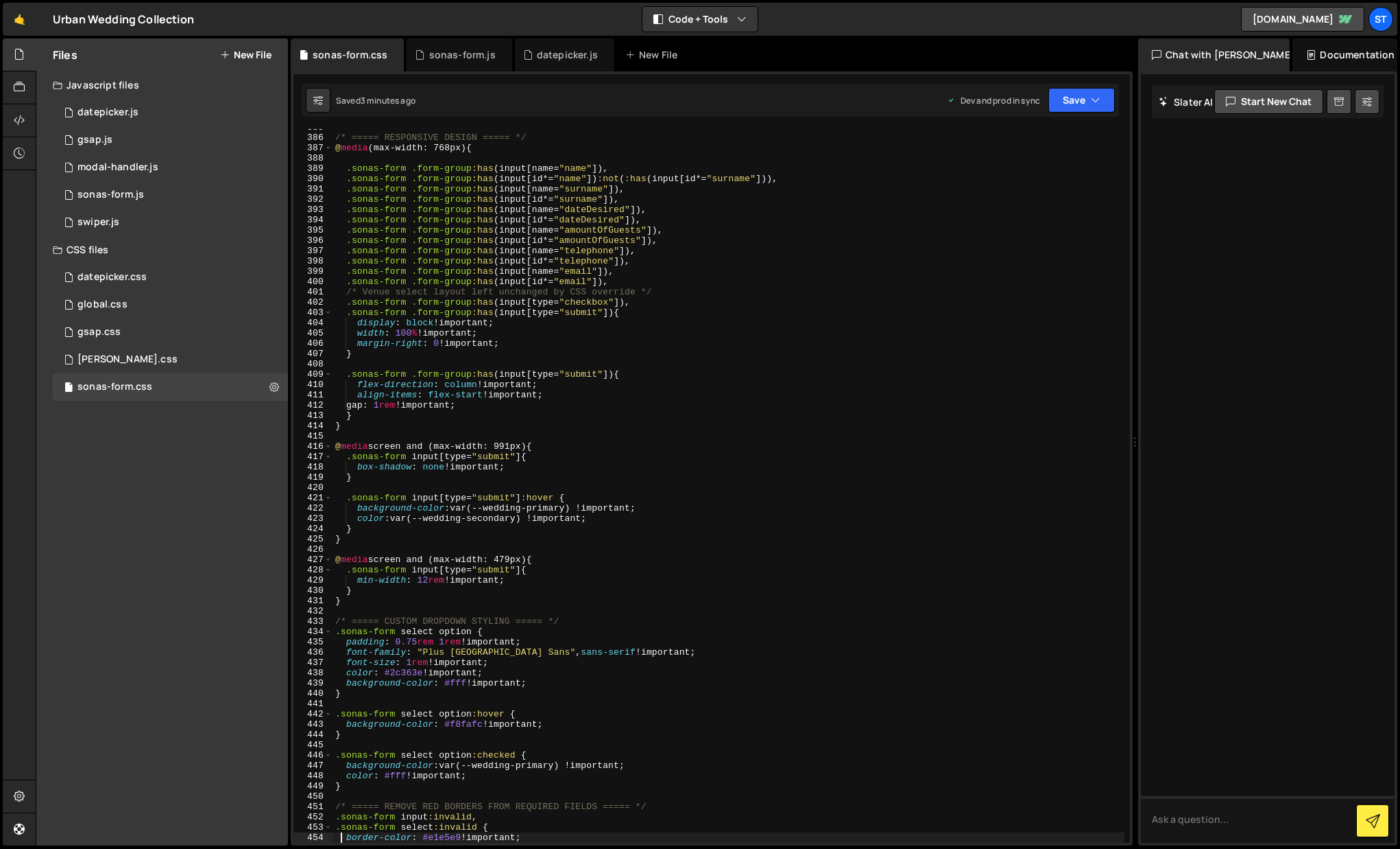
click at [595, 233] on div "/* ===== RESPONSIVE DESIGN ===== */ @ media (max-width: 768px) { .sonas-form .f…" at bounding box center [728, 489] width 792 height 734
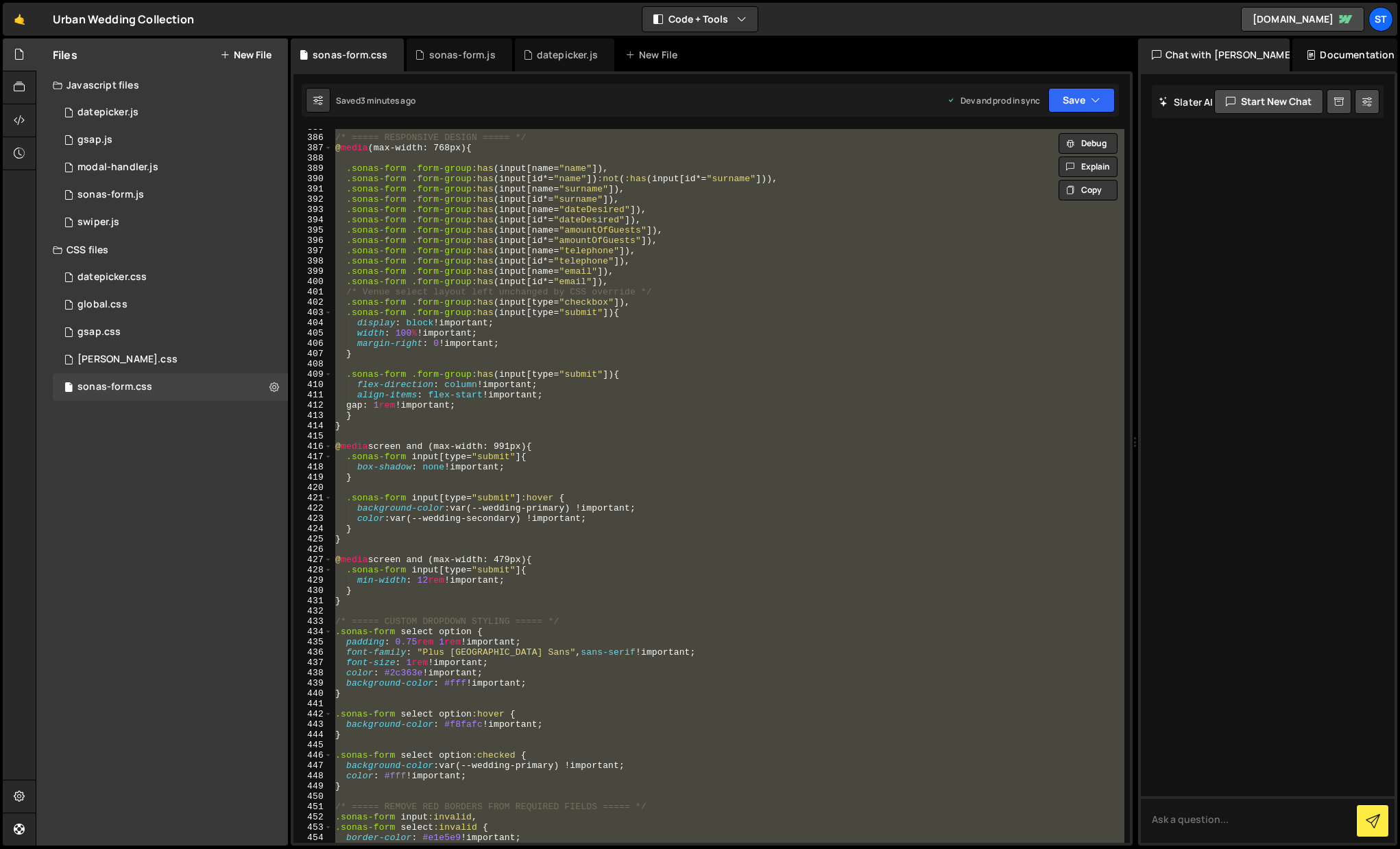
paste textarea
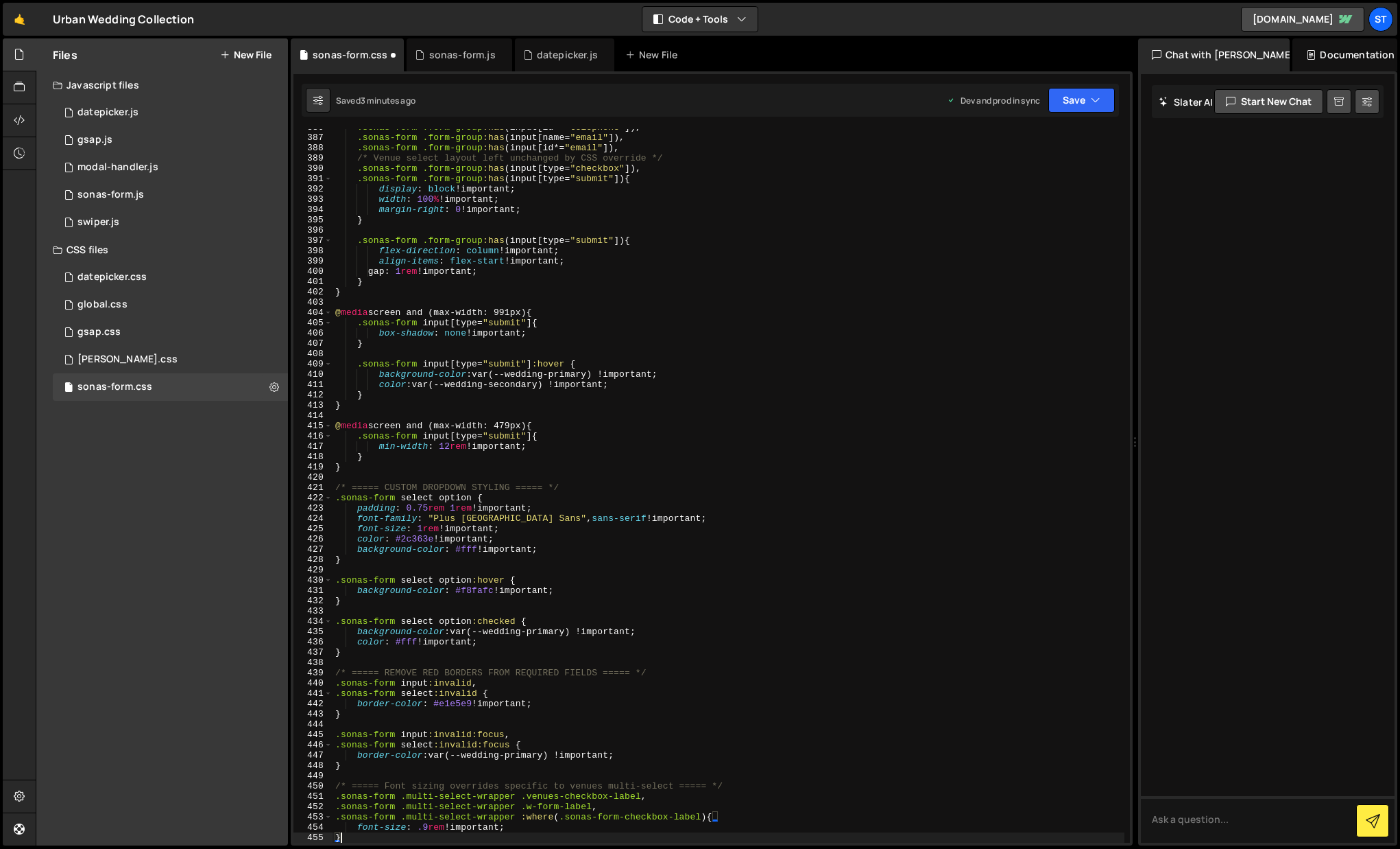
scroll to position [3989, 0]
type textarea "border-color: #e1e5e9 !important;"
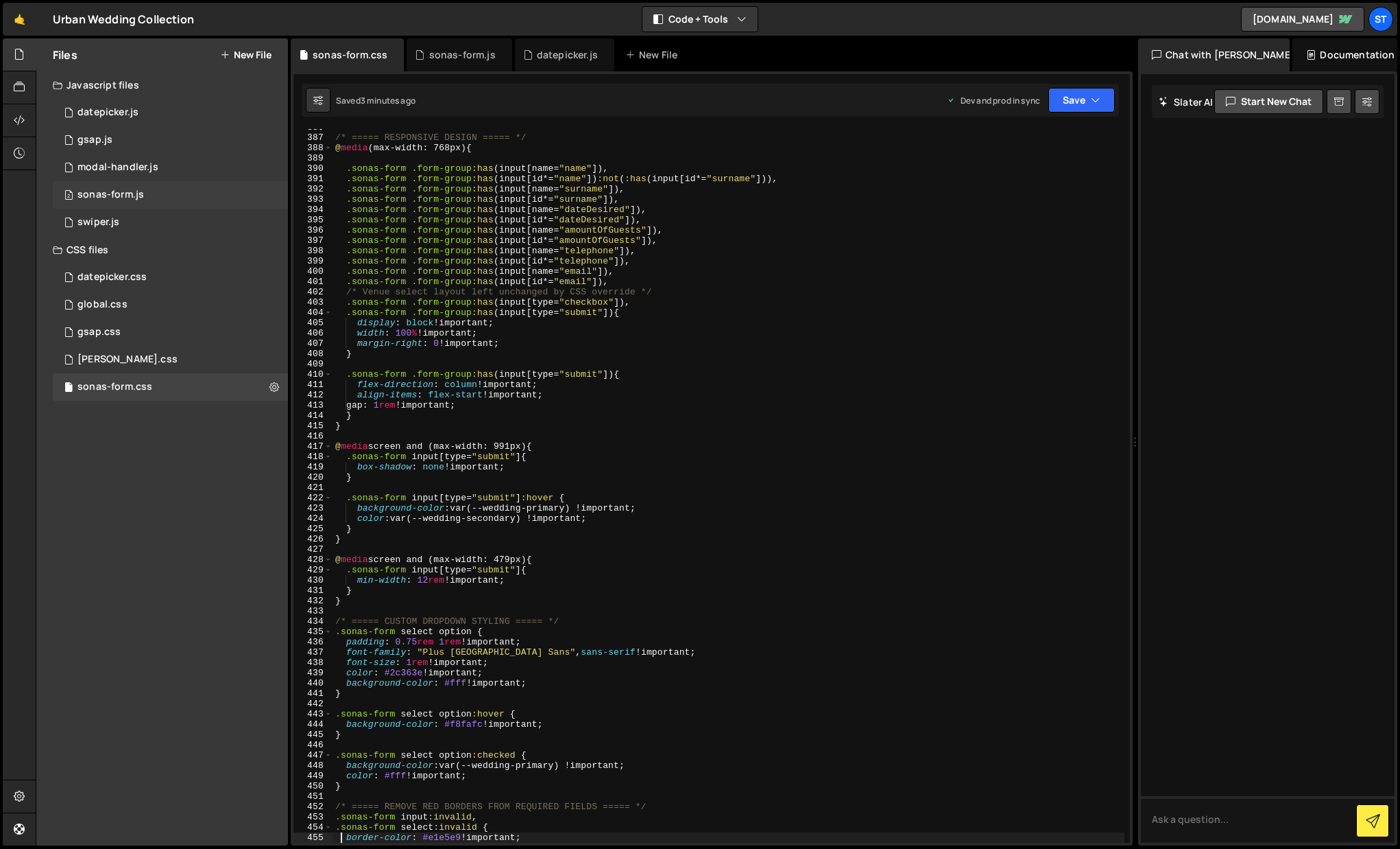
click at [108, 190] on div "sonas-form.js" at bounding box center [110, 195] width 67 height 12
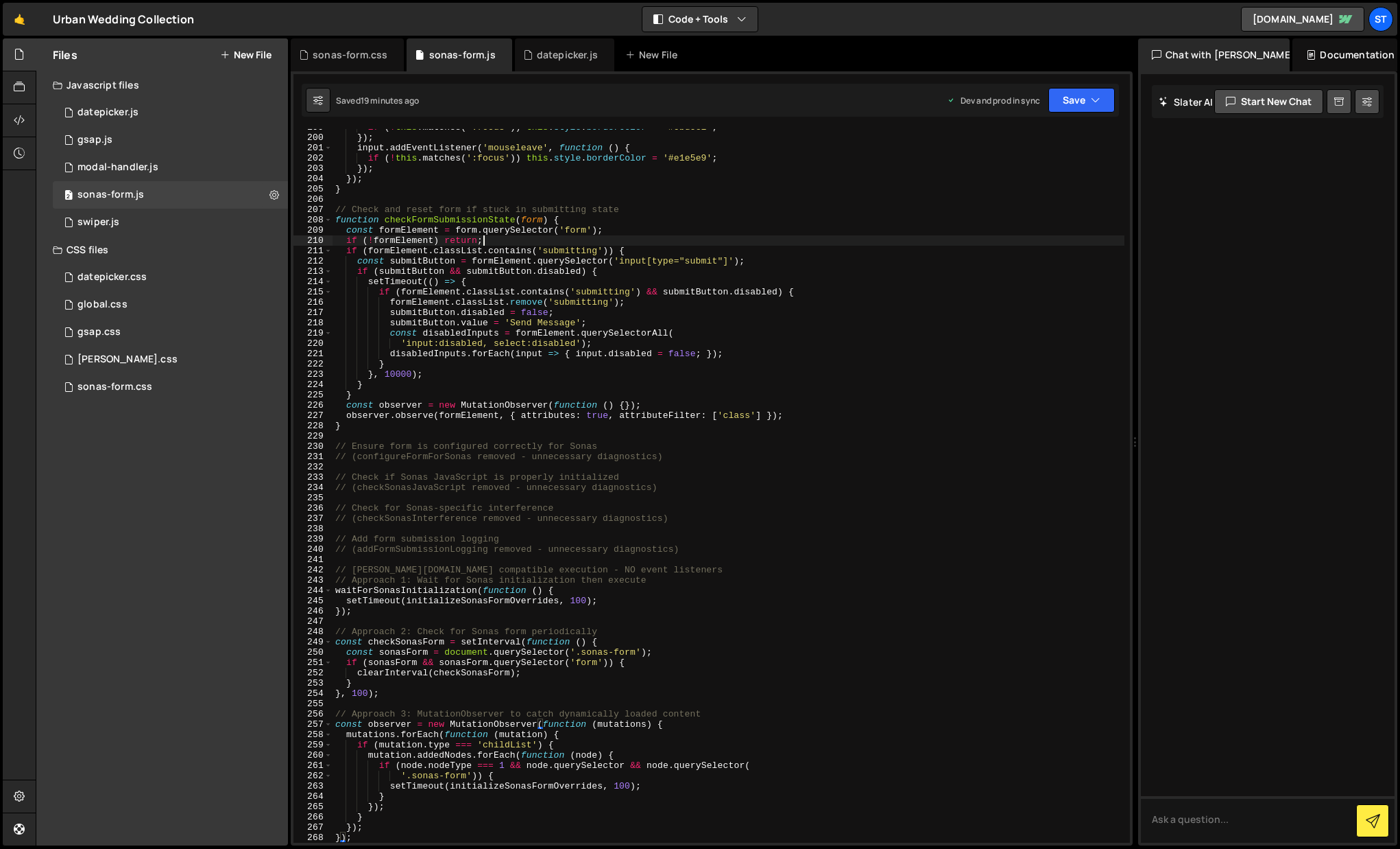
click at [492, 241] on div "if ( ! this . matches ( ':focus' )) this . style . borderColor = '#cbd5e1' ; })…" at bounding box center [728, 489] width 792 height 734
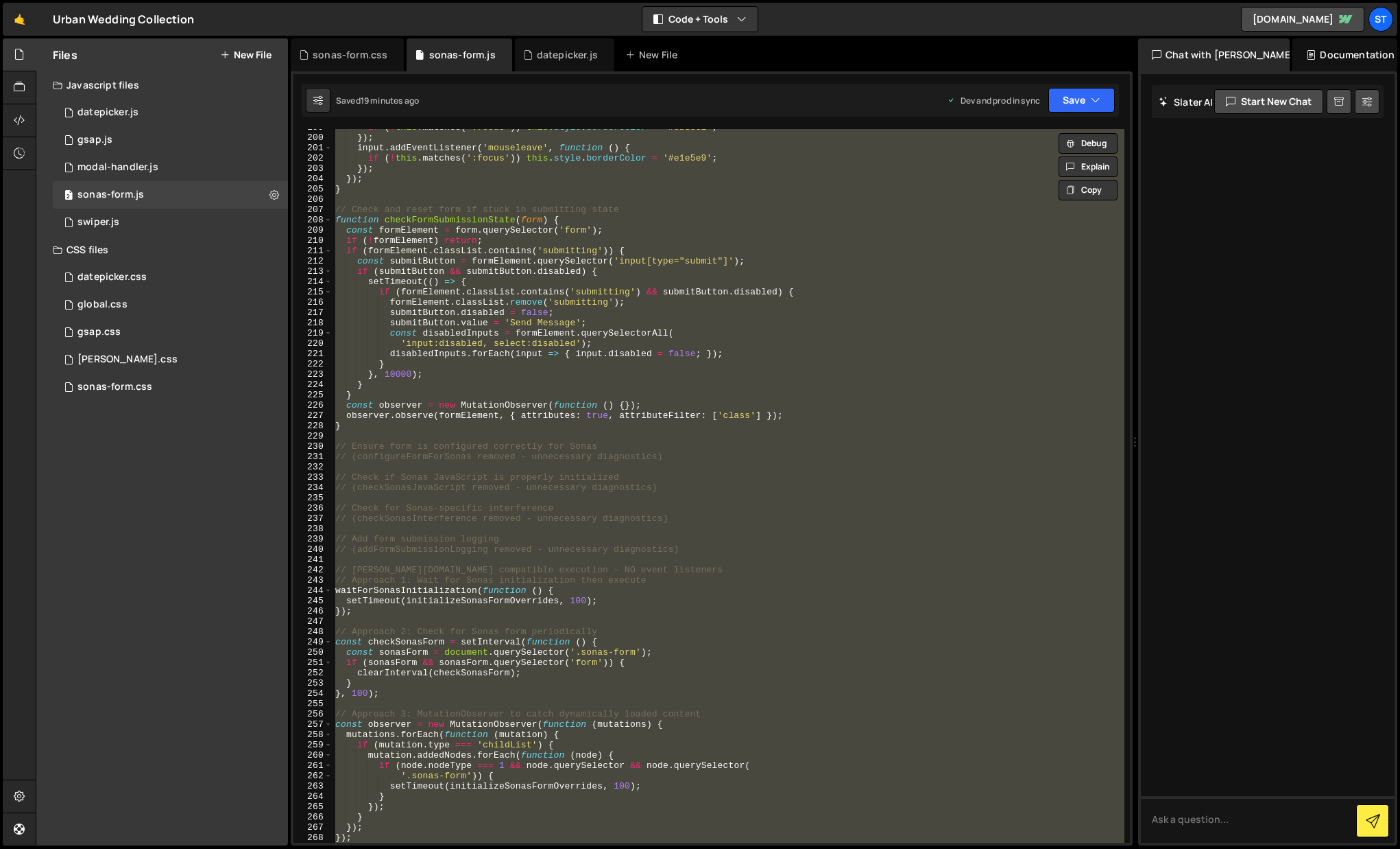
paste textarea
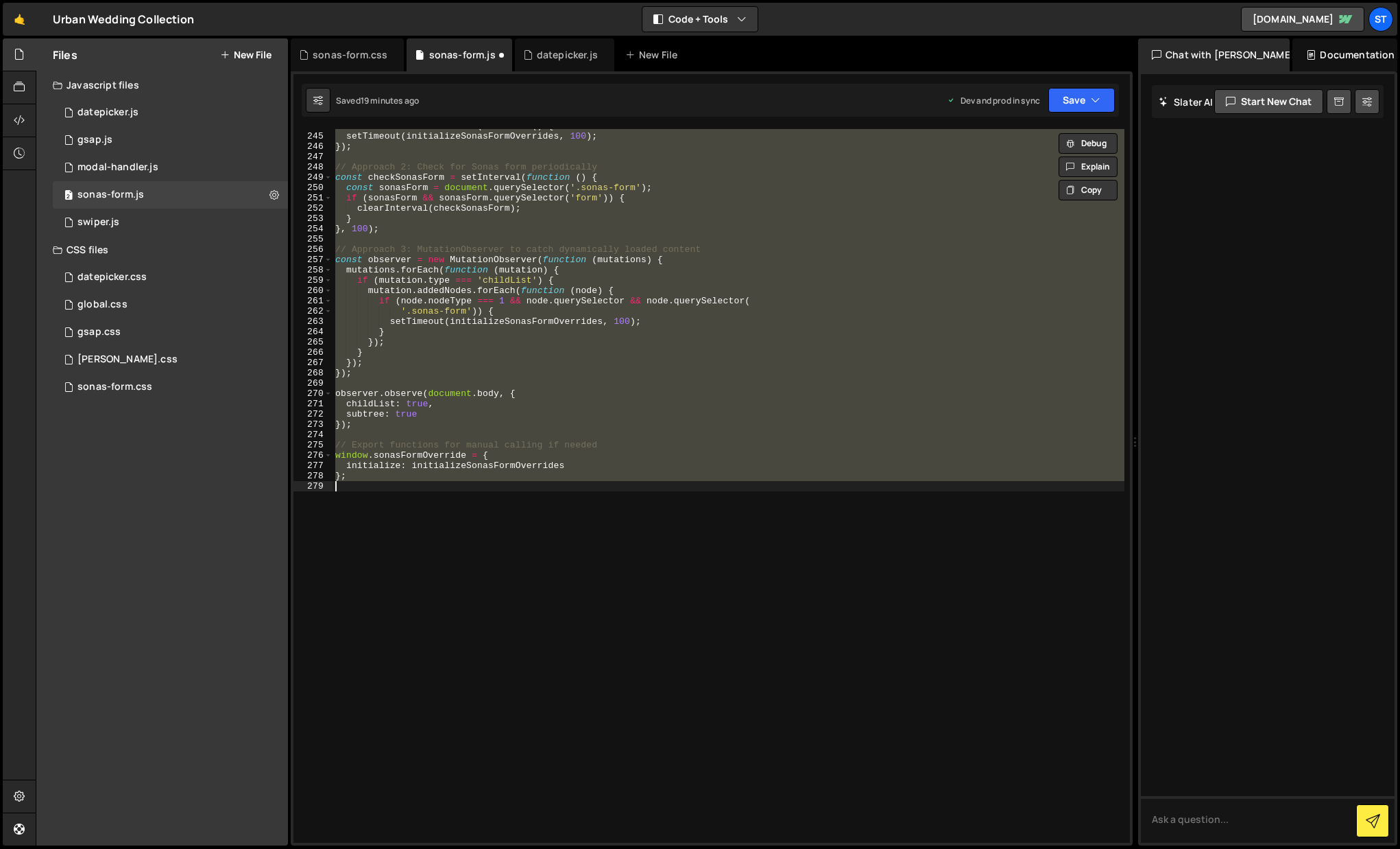
scroll to position [2509, 0]
paste textarea
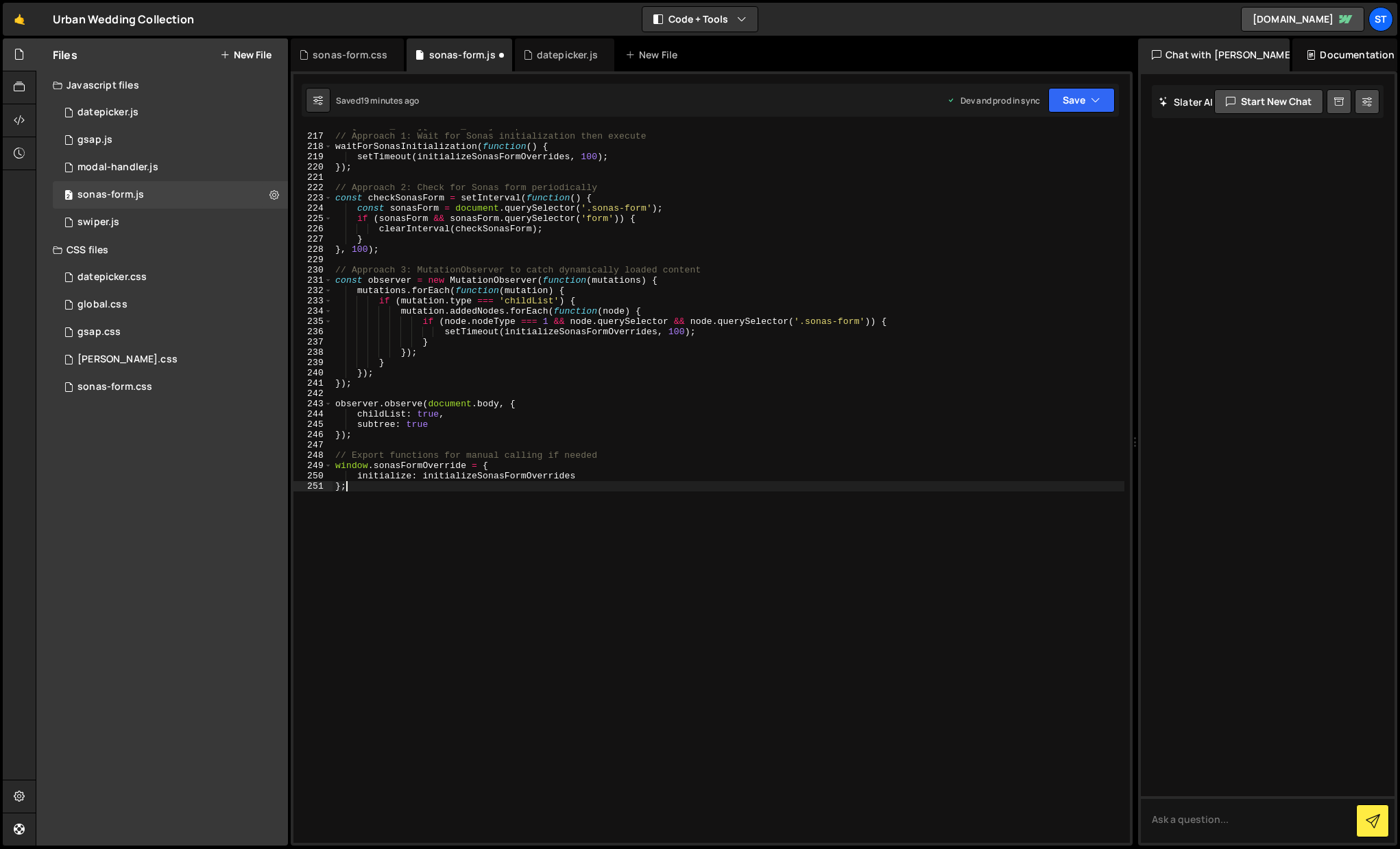
type textarea "});"
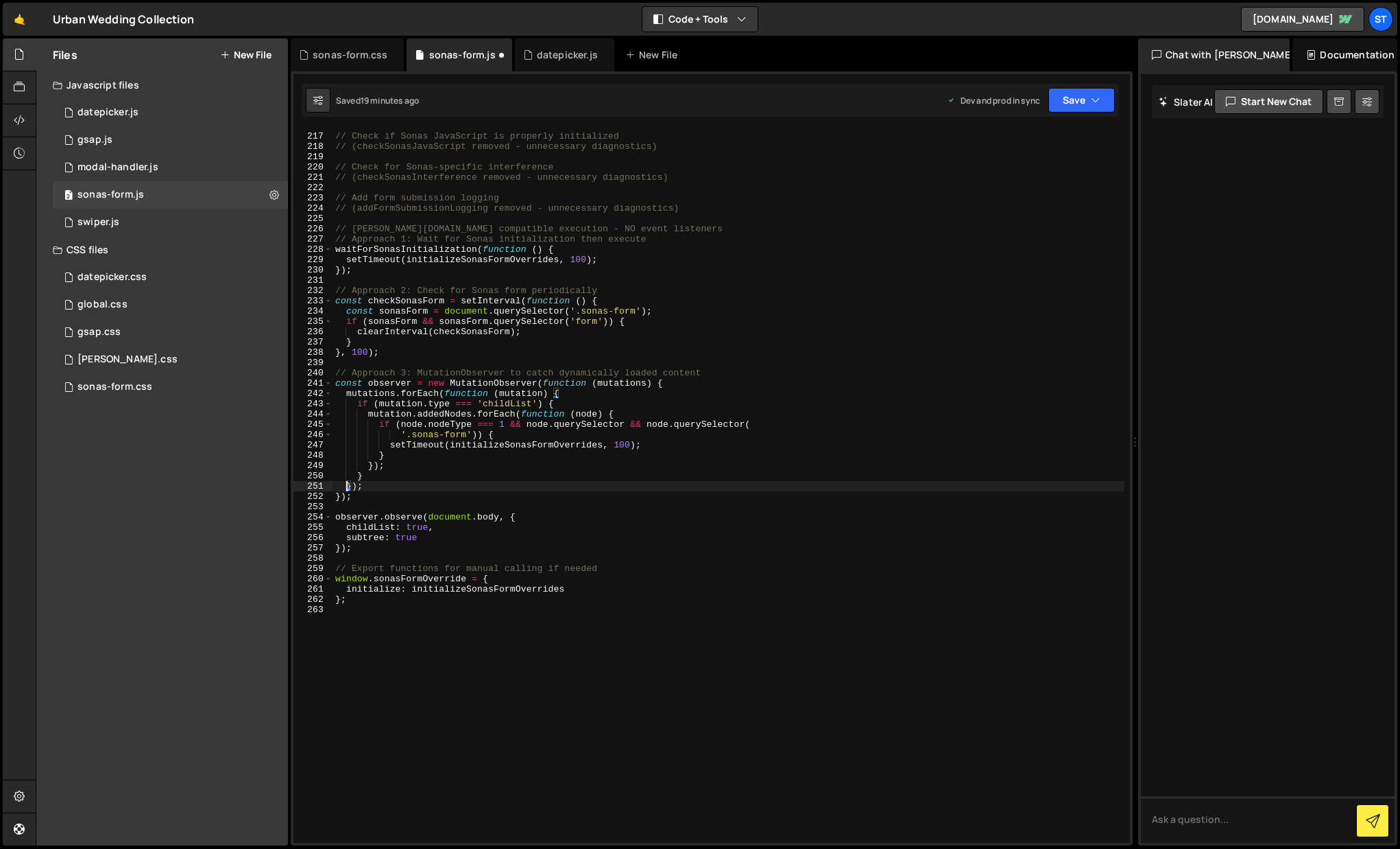
scroll to position [2221, 0]
click at [103, 381] on div "sonas-form.css" at bounding box center [115, 387] width 75 height 12
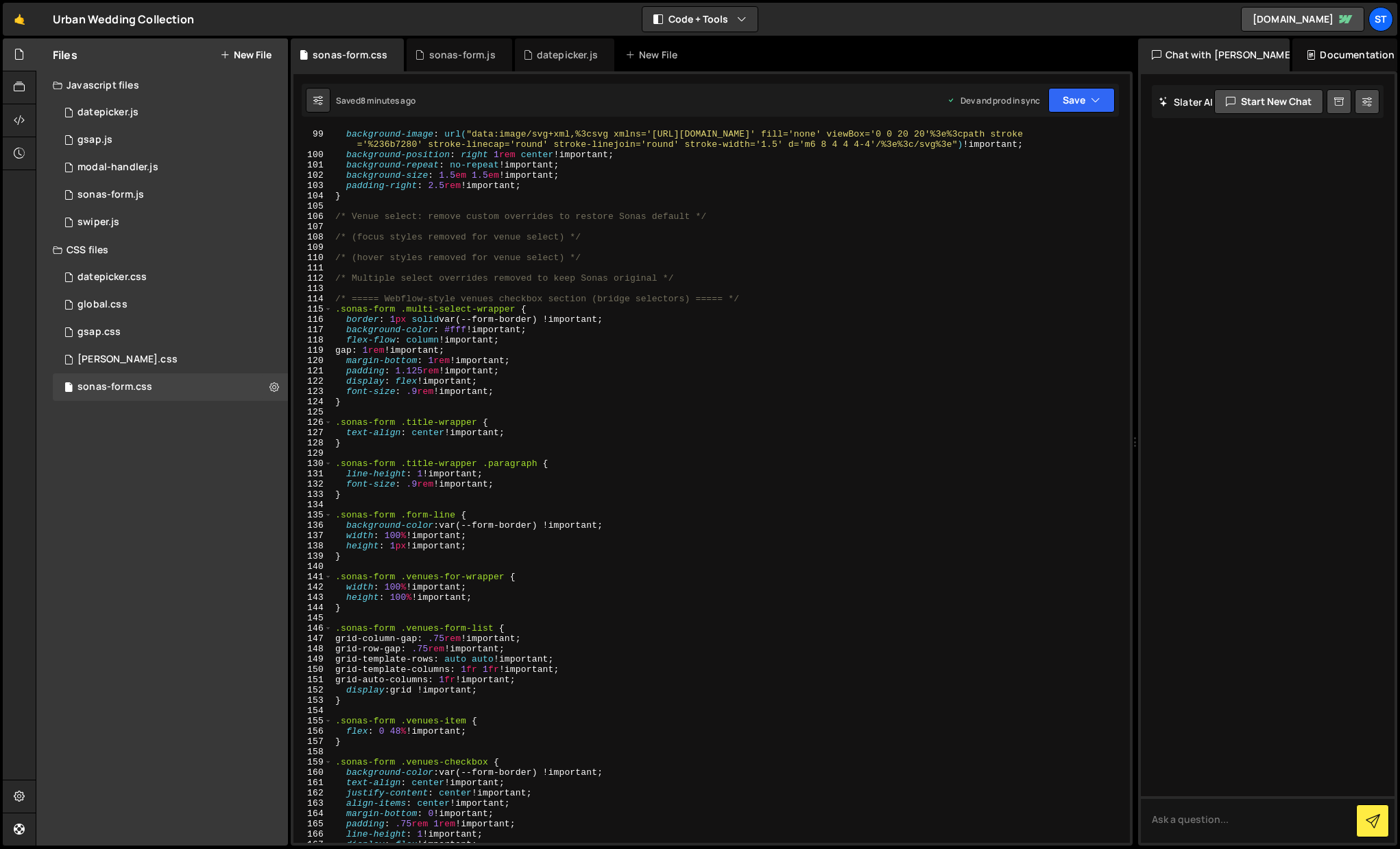
scroll to position [990, 0]
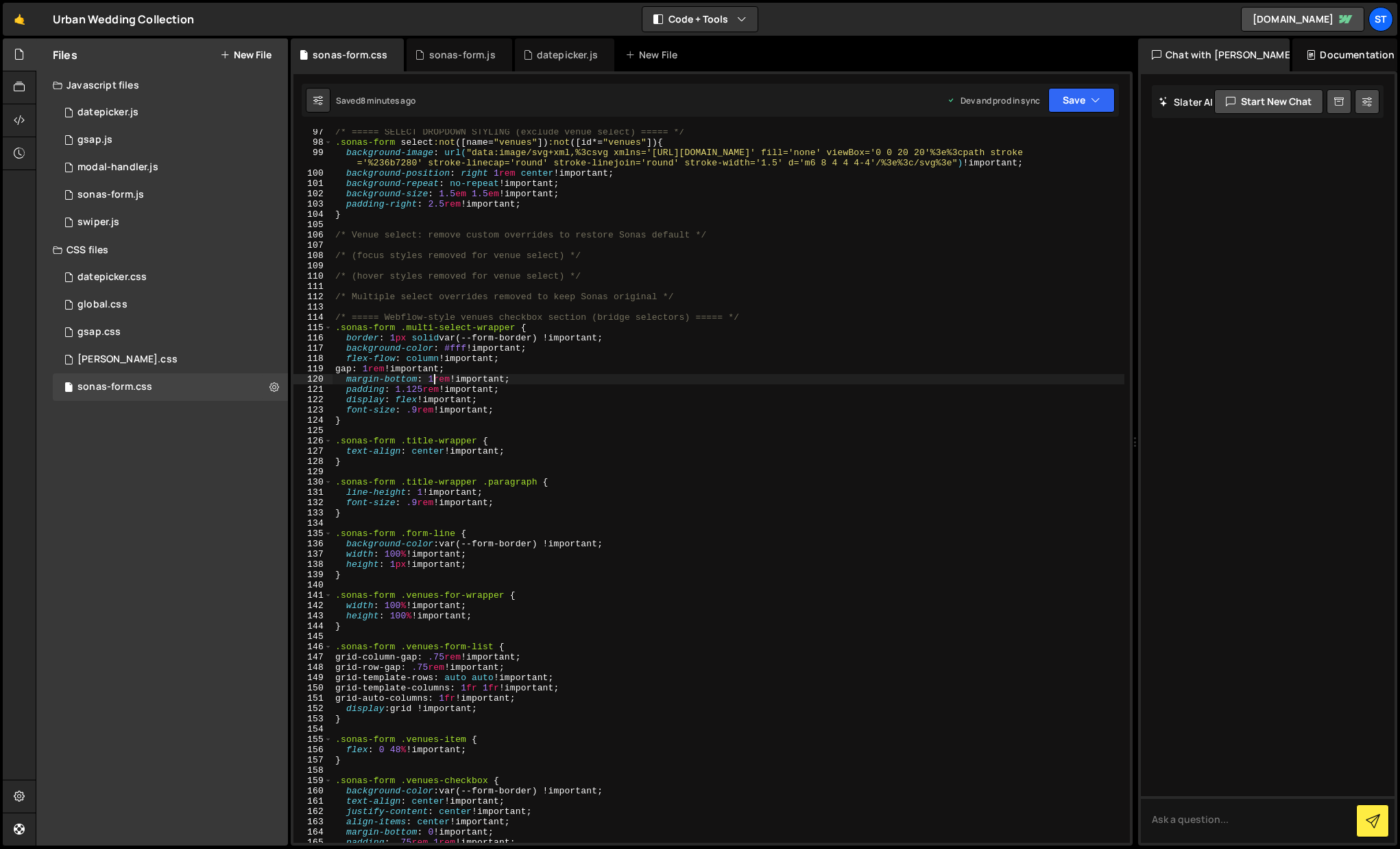
click at [431, 380] on div "/* ===== SELECT DROPDOWN STYLING (exclude venue select) ===== */ .sonas-form se…" at bounding box center [728, 494] width 792 height 734
click at [579, 369] on div "/* ===== SELECT DROPDOWN STYLING (exclude venue select) ===== */ .sonas-form se…" at bounding box center [728, 494] width 792 height 734
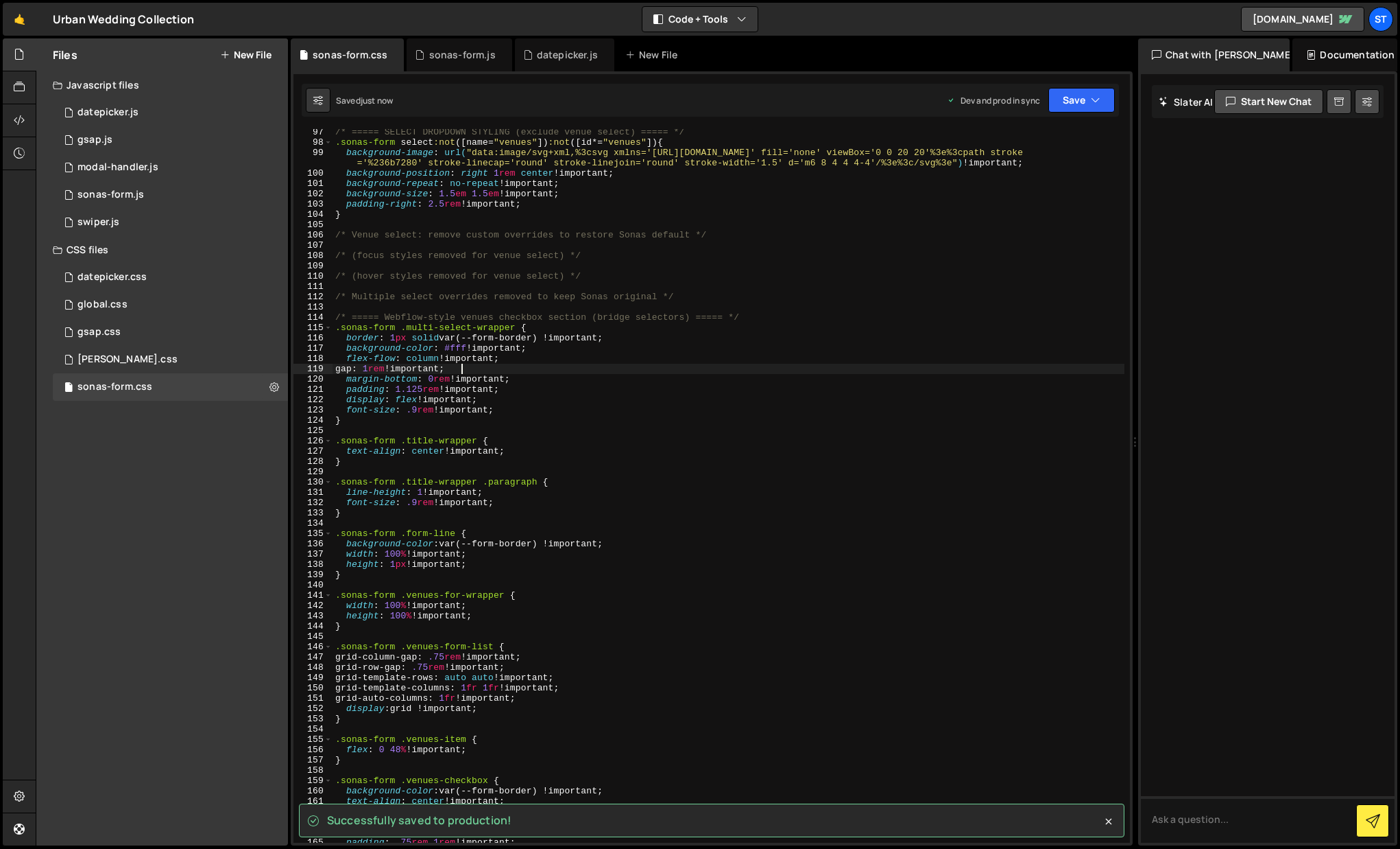
type textarea "gap: 1rem !important;"
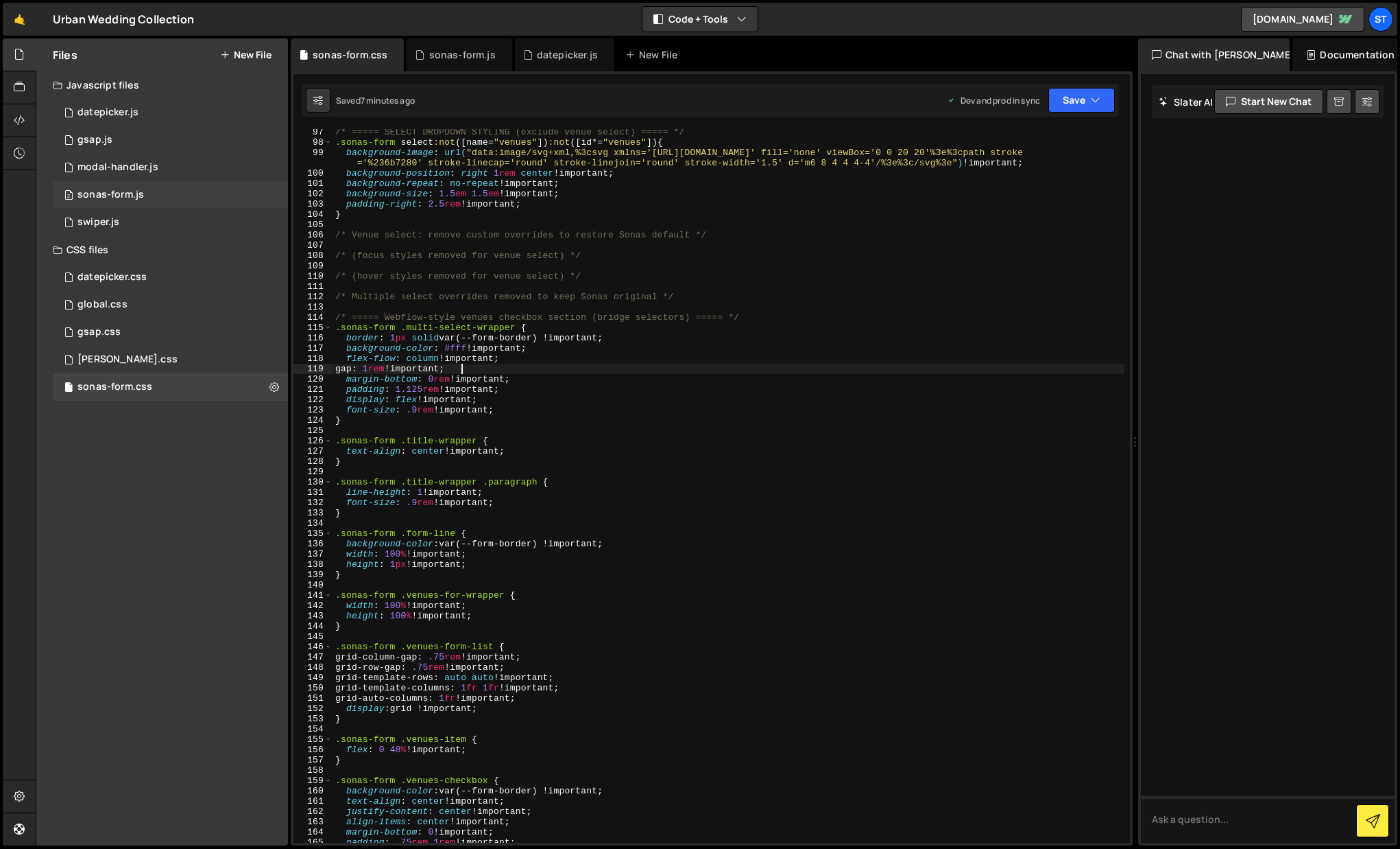
click at [105, 195] on div "sonas-form.js" at bounding box center [110, 195] width 67 height 12
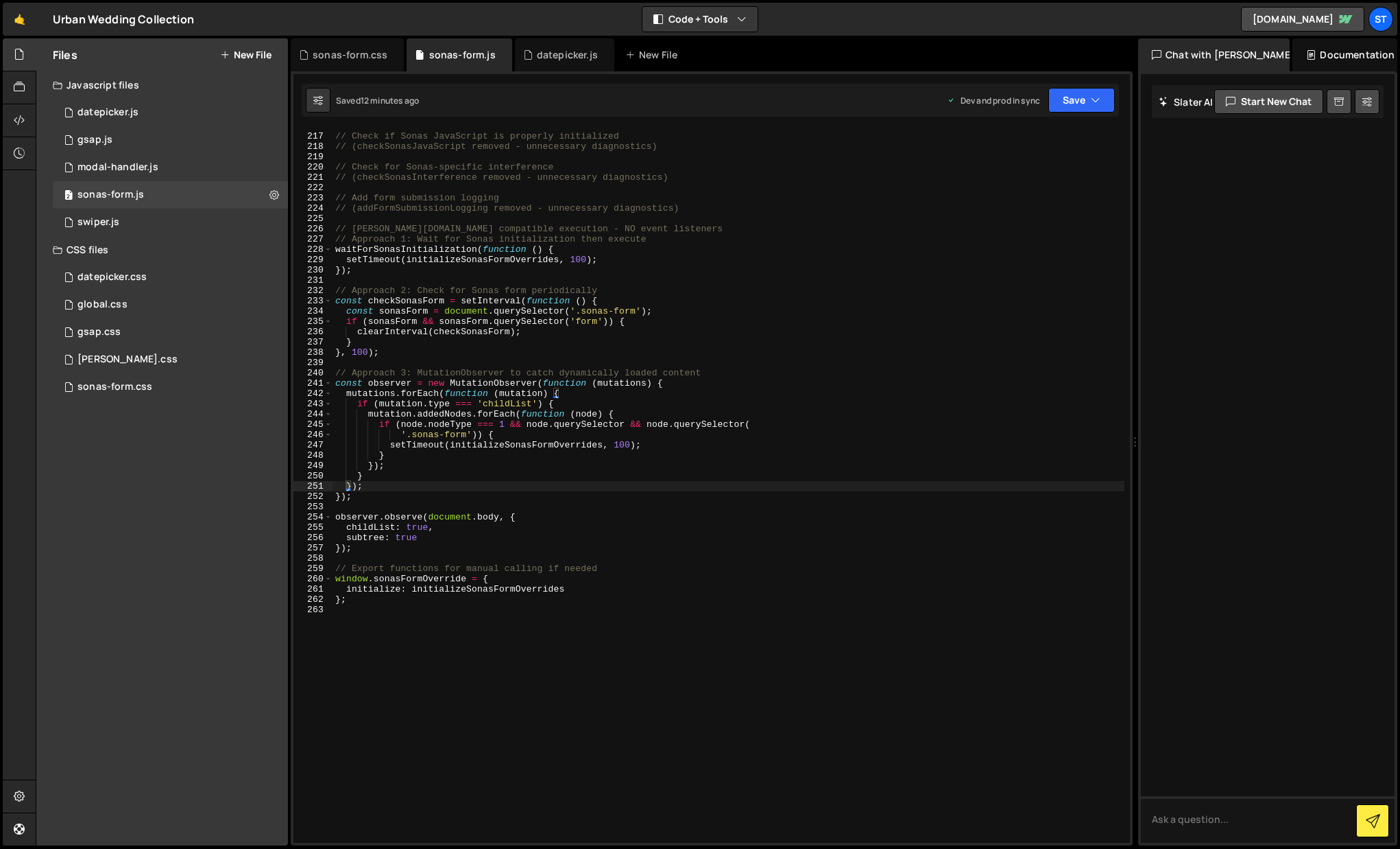
click at [527, 193] on div "// Check if Sonas JavaScript is properly initialized // (checkSonasJavaScript r…" at bounding box center [728, 488] width 792 height 734
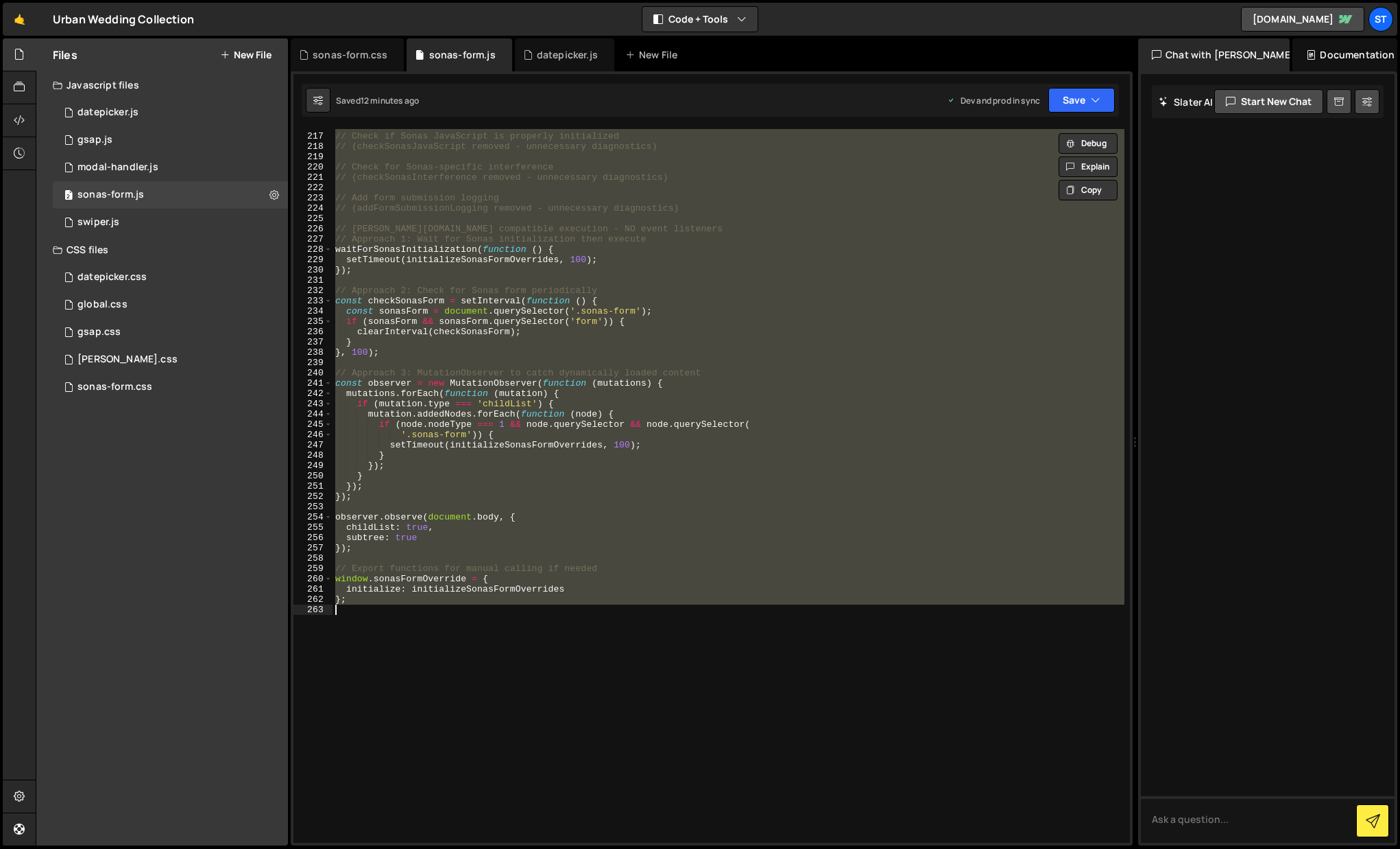
paste textarea
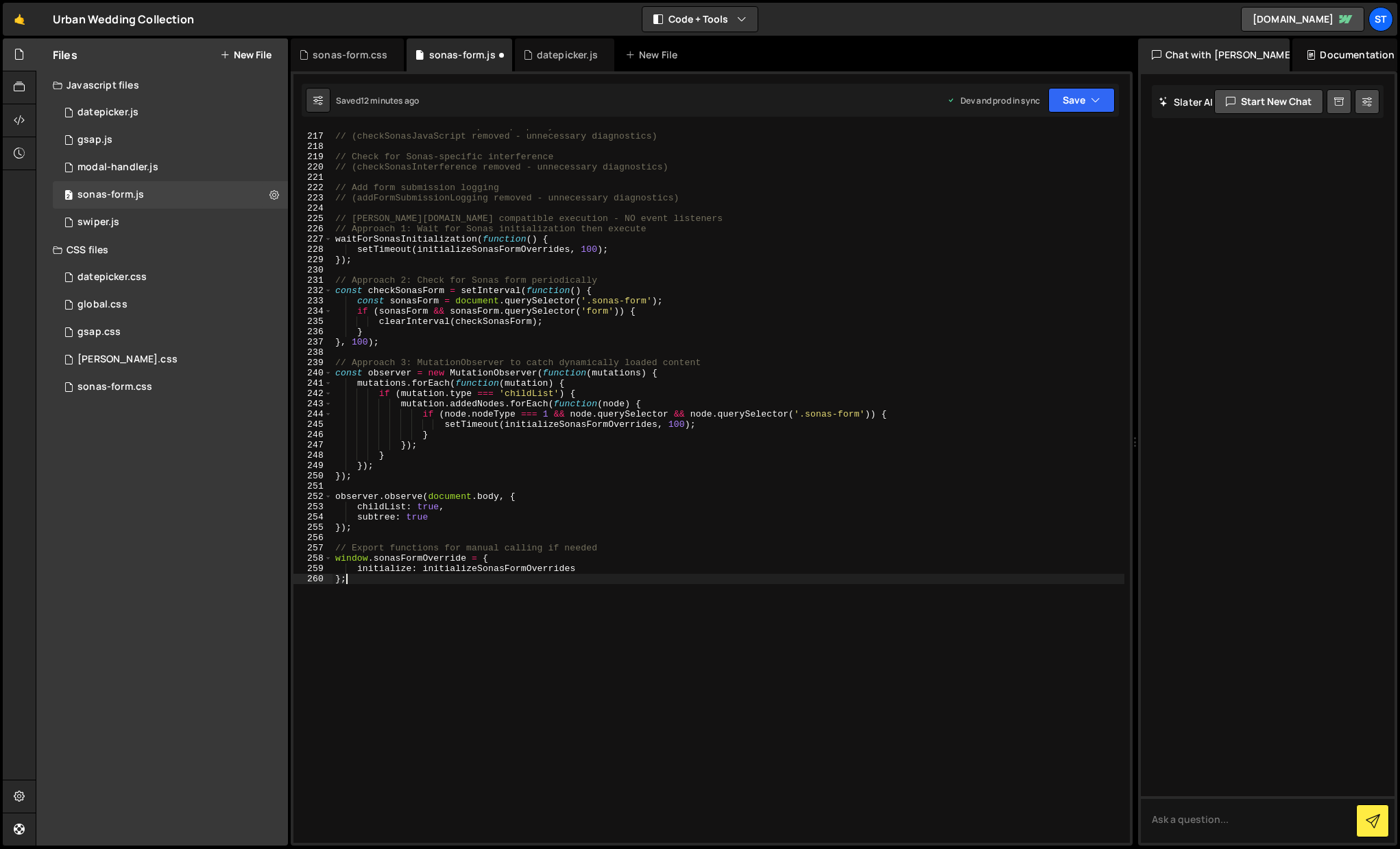
type textarea "}"
